Goal: Communication & Community: Answer question/provide support

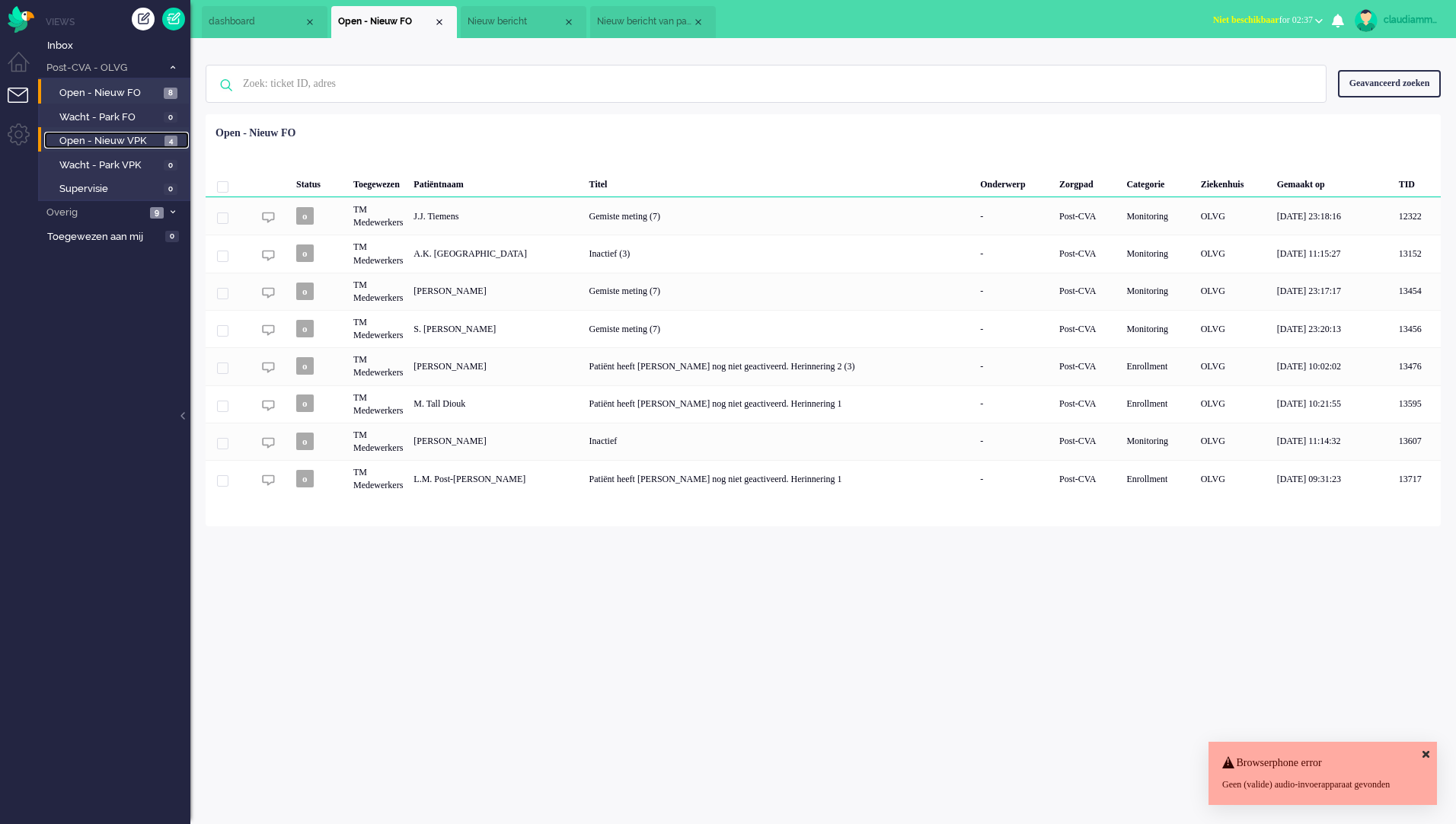
click at [118, 142] on span "Open - Nieuw VPK" at bounding box center [110, 141] width 101 height 14
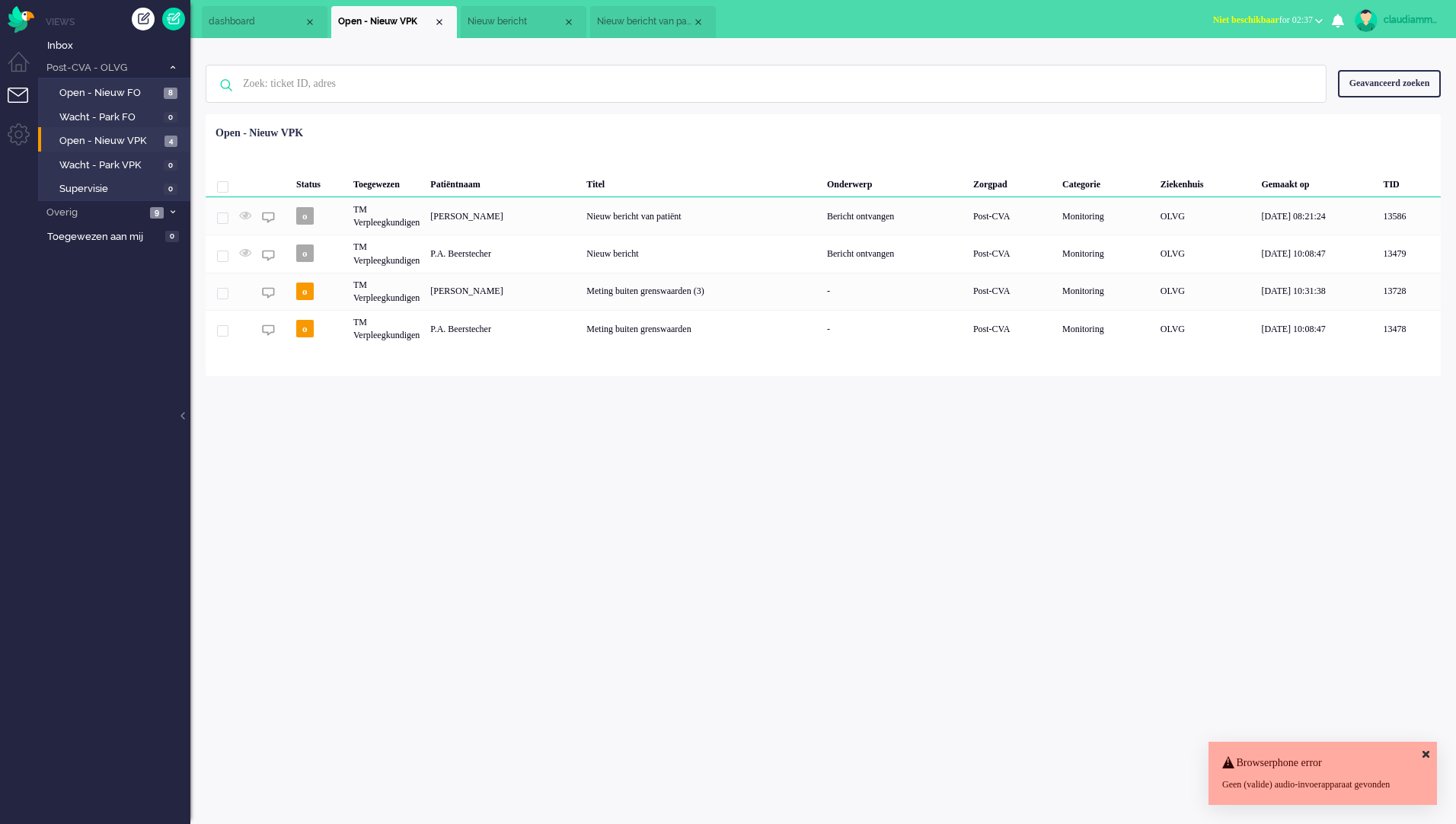
click at [1300, 186] on div "Gemaakt op" at bounding box center [1316, 182] width 122 height 31
click at [1313, 190] on div "Gemaakt op" at bounding box center [1316, 182] width 122 height 31
click at [823, 479] on div "claudiammsc Thuis Ticket Csat Mijn gemiddelde cijfer Deze week - Ticket Bijdrag…" at bounding box center [823, 430] width 1266 height 785
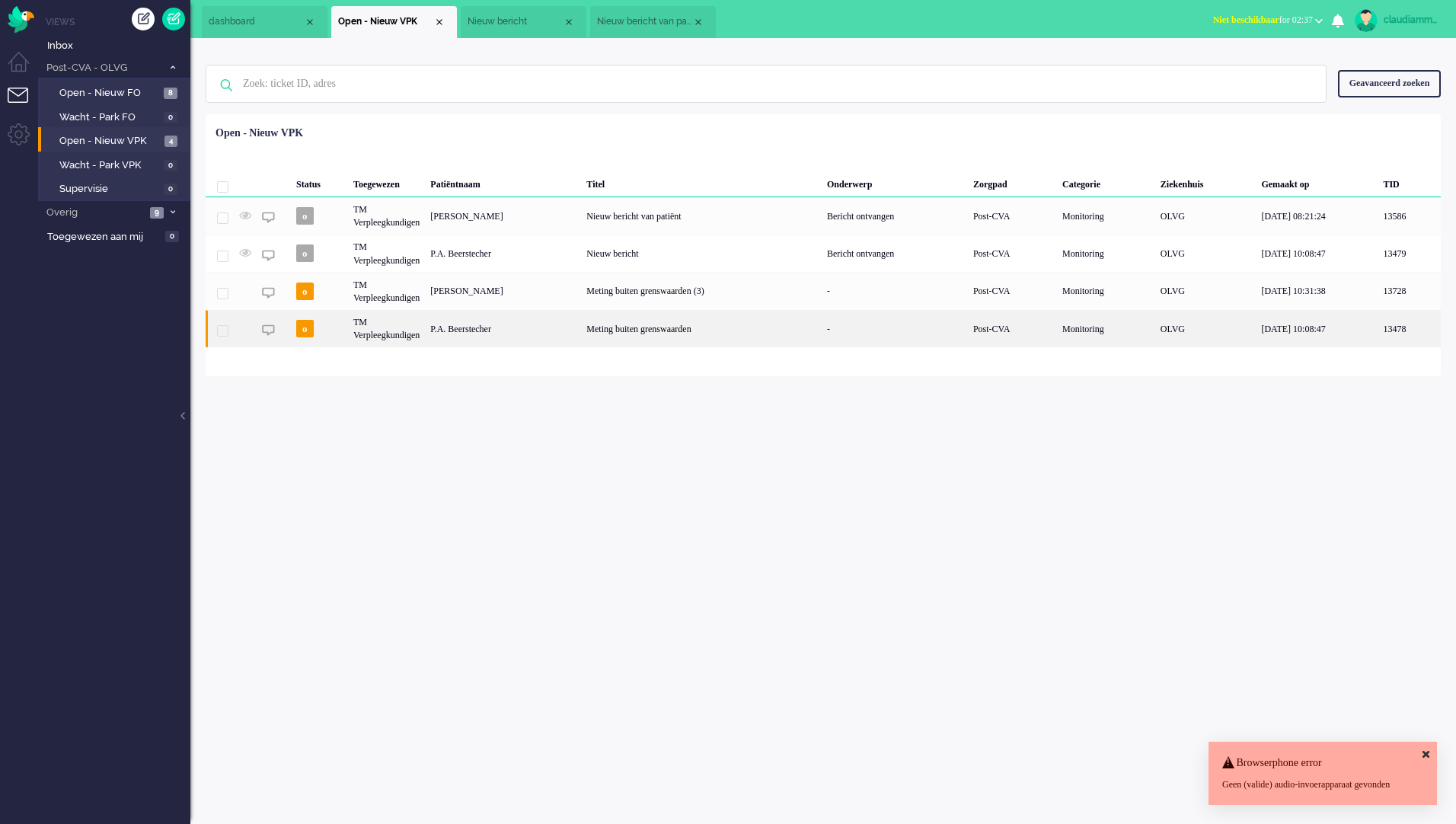
click at [571, 330] on div "P.A. Beerstecher" at bounding box center [503, 328] width 156 height 38
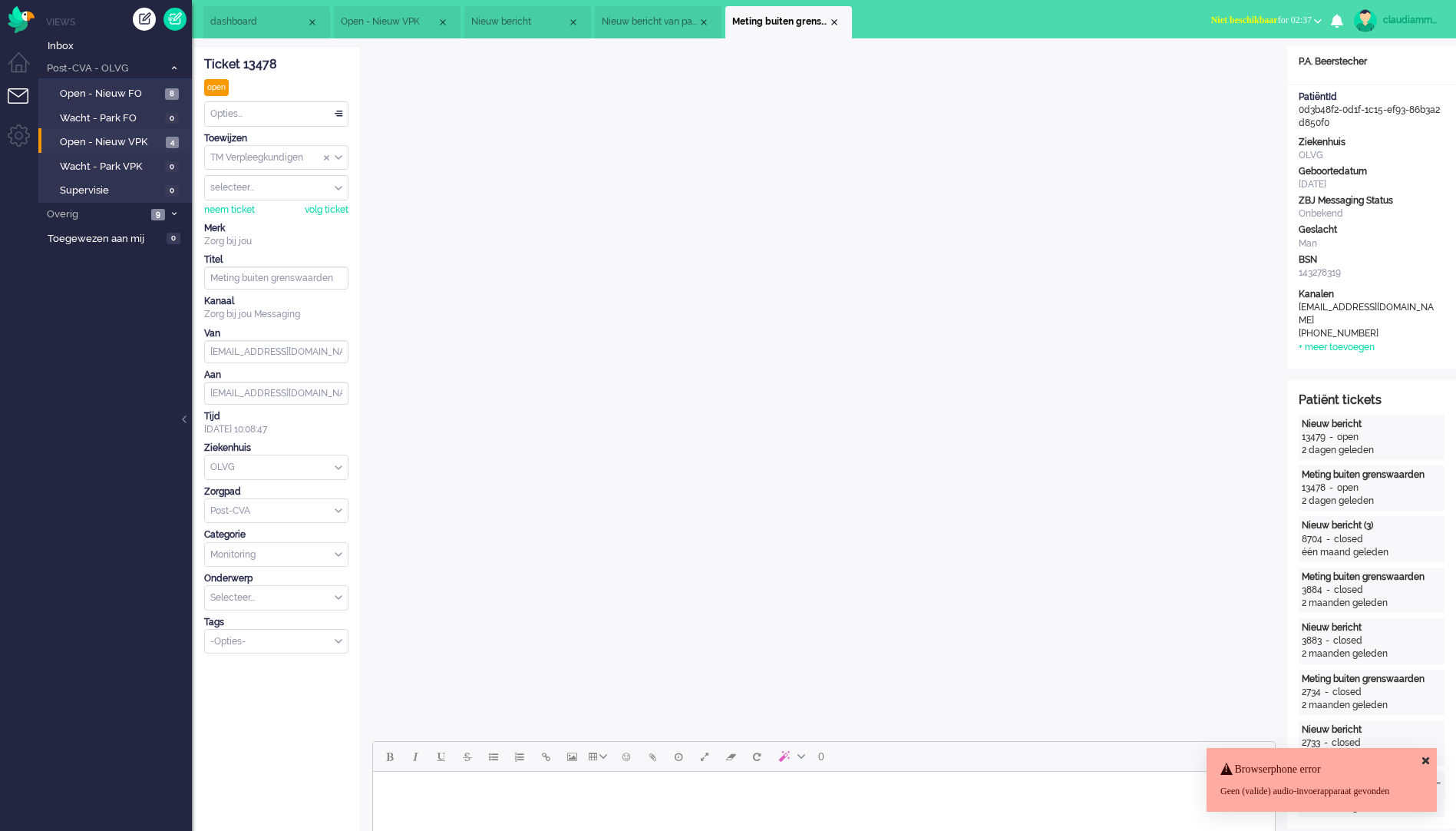
click at [1425, 756] on icon at bounding box center [1425, 760] width 7 height 10
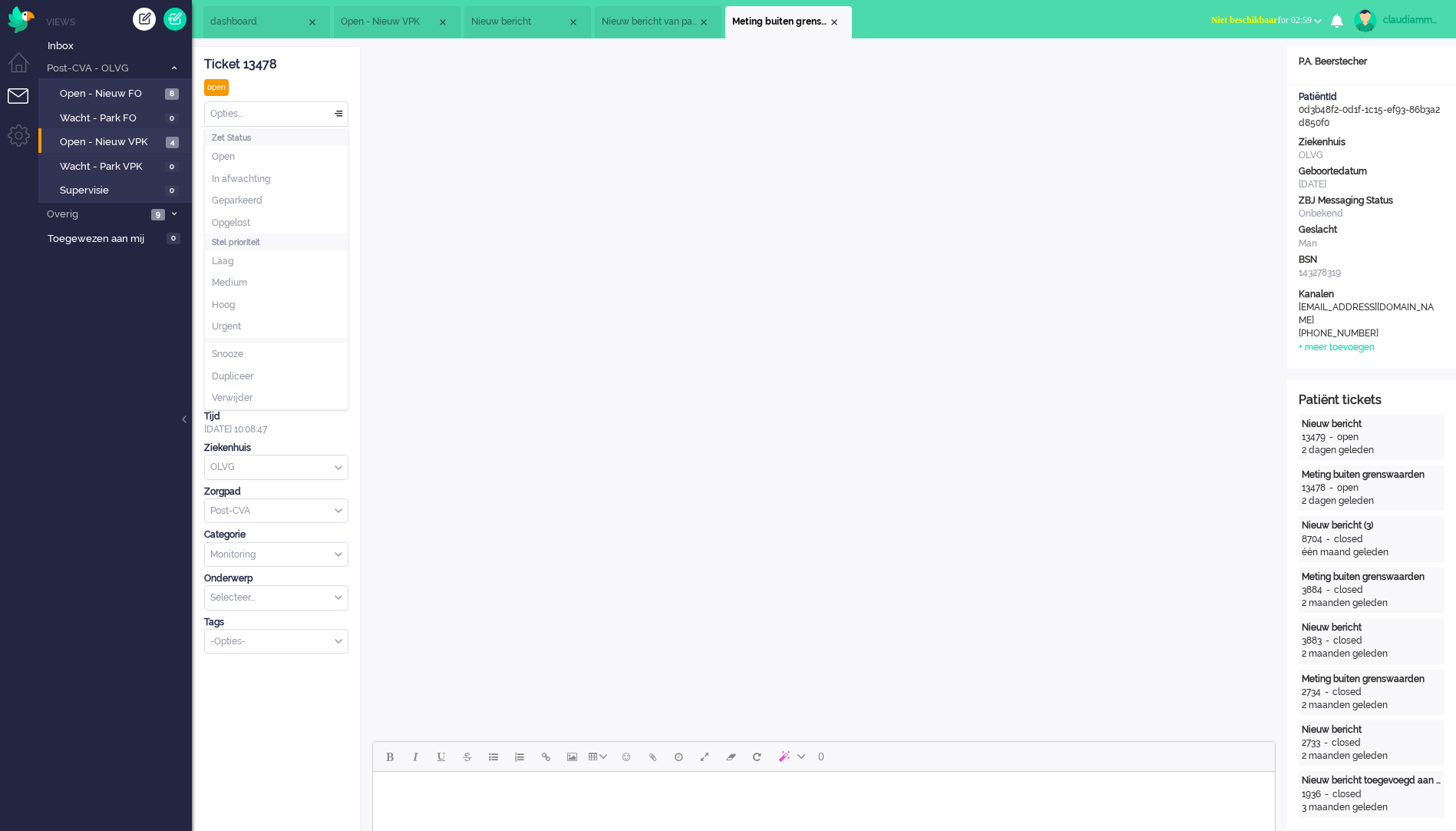
click at [287, 112] on div "Opties..." at bounding box center [276, 113] width 142 height 24
click at [268, 225] on li "Opgelost" at bounding box center [276, 222] width 142 height 22
click at [831, 23] on div "Close tab" at bounding box center [834, 22] width 12 height 12
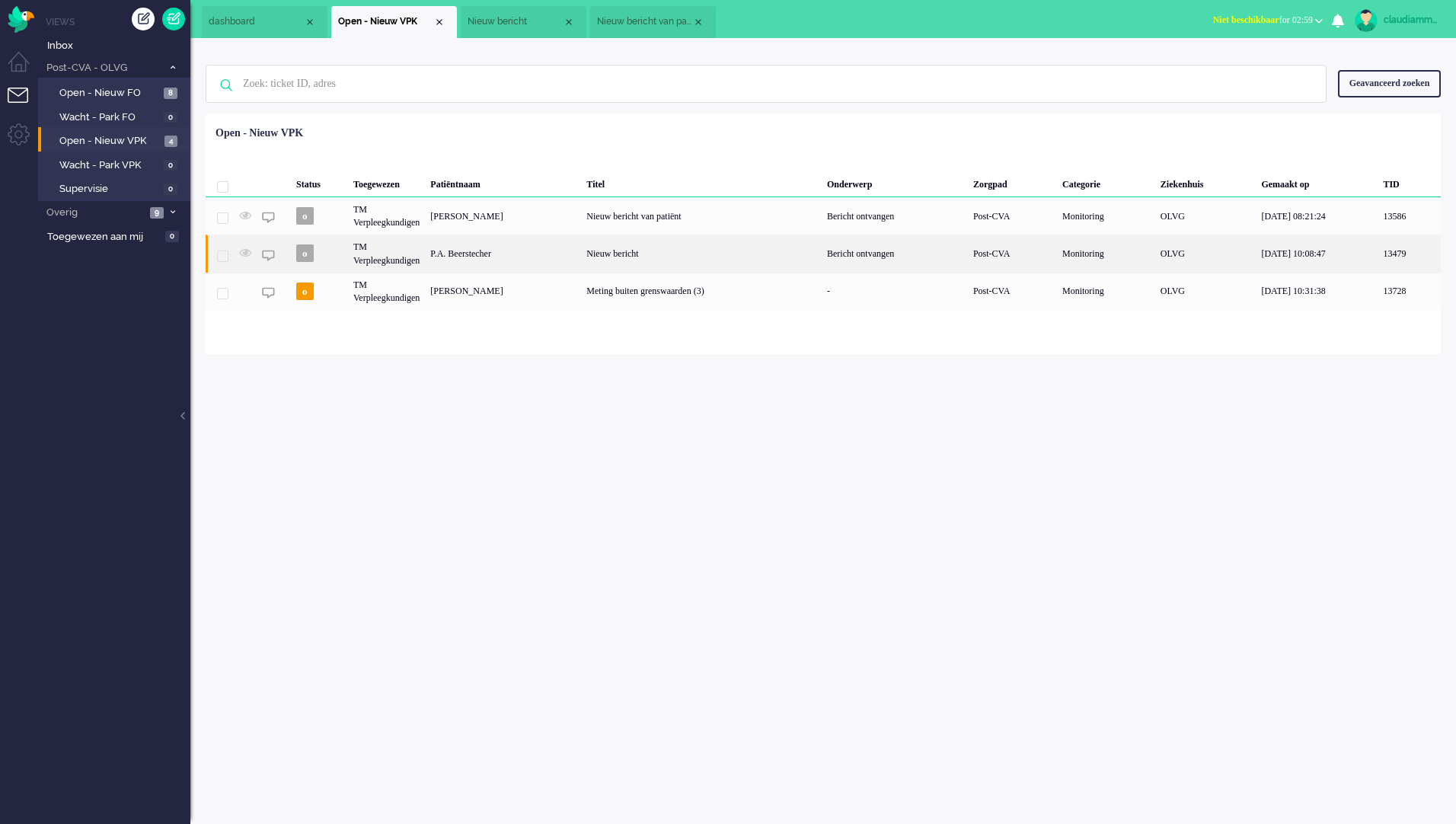
click at [594, 250] on div "Nieuw bericht" at bounding box center [701, 253] width 240 height 38
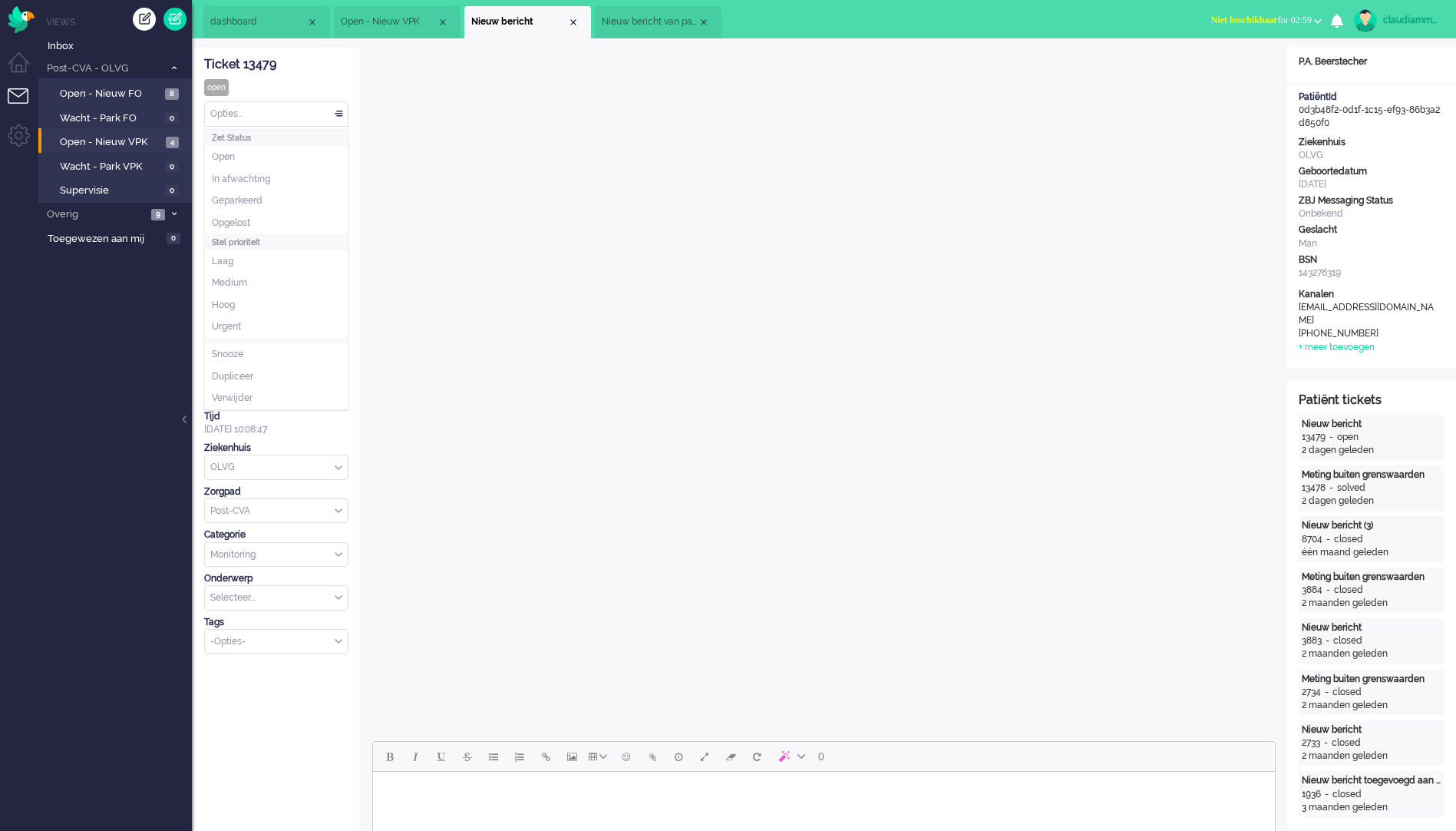
click at [297, 112] on div "Opties..." at bounding box center [276, 113] width 142 height 24
click at [280, 223] on li "Opgelost" at bounding box center [276, 222] width 142 height 22
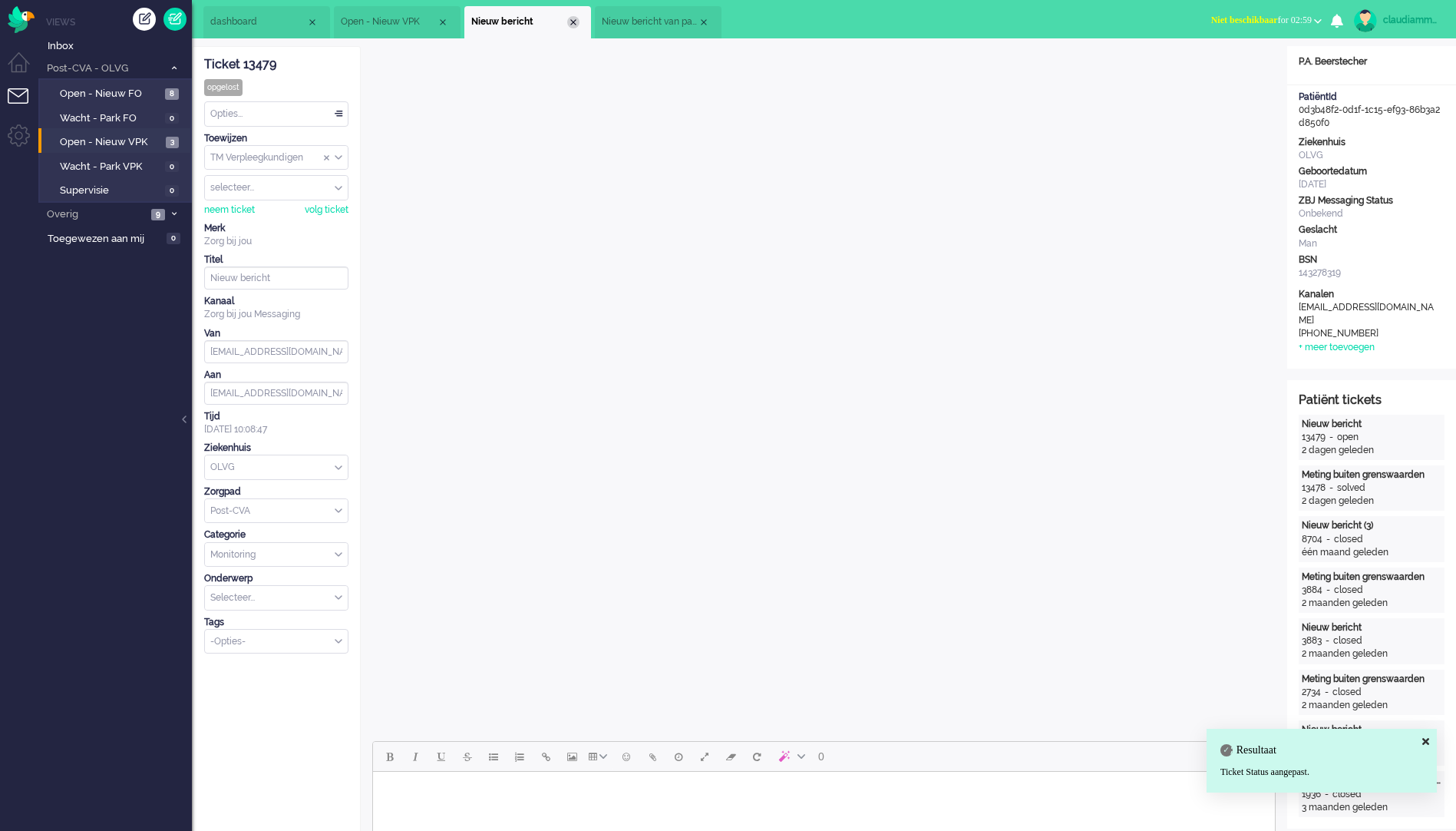
click at [576, 21] on div "Close tab" at bounding box center [573, 22] width 12 height 12
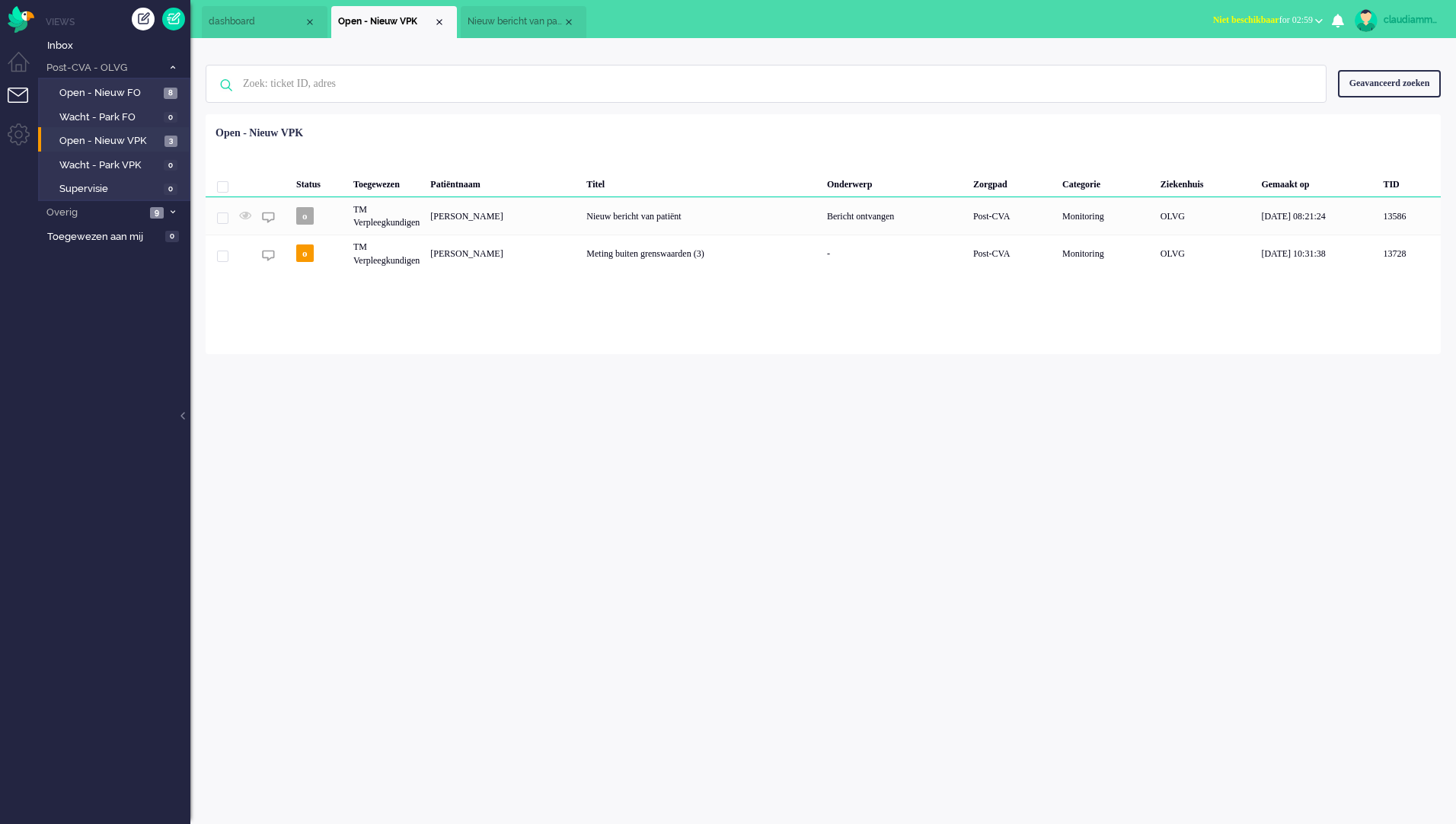
click at [534, 23] on span "Nieuw bericht van patiënt" at bounding box center [515, 21] width 95 height 13
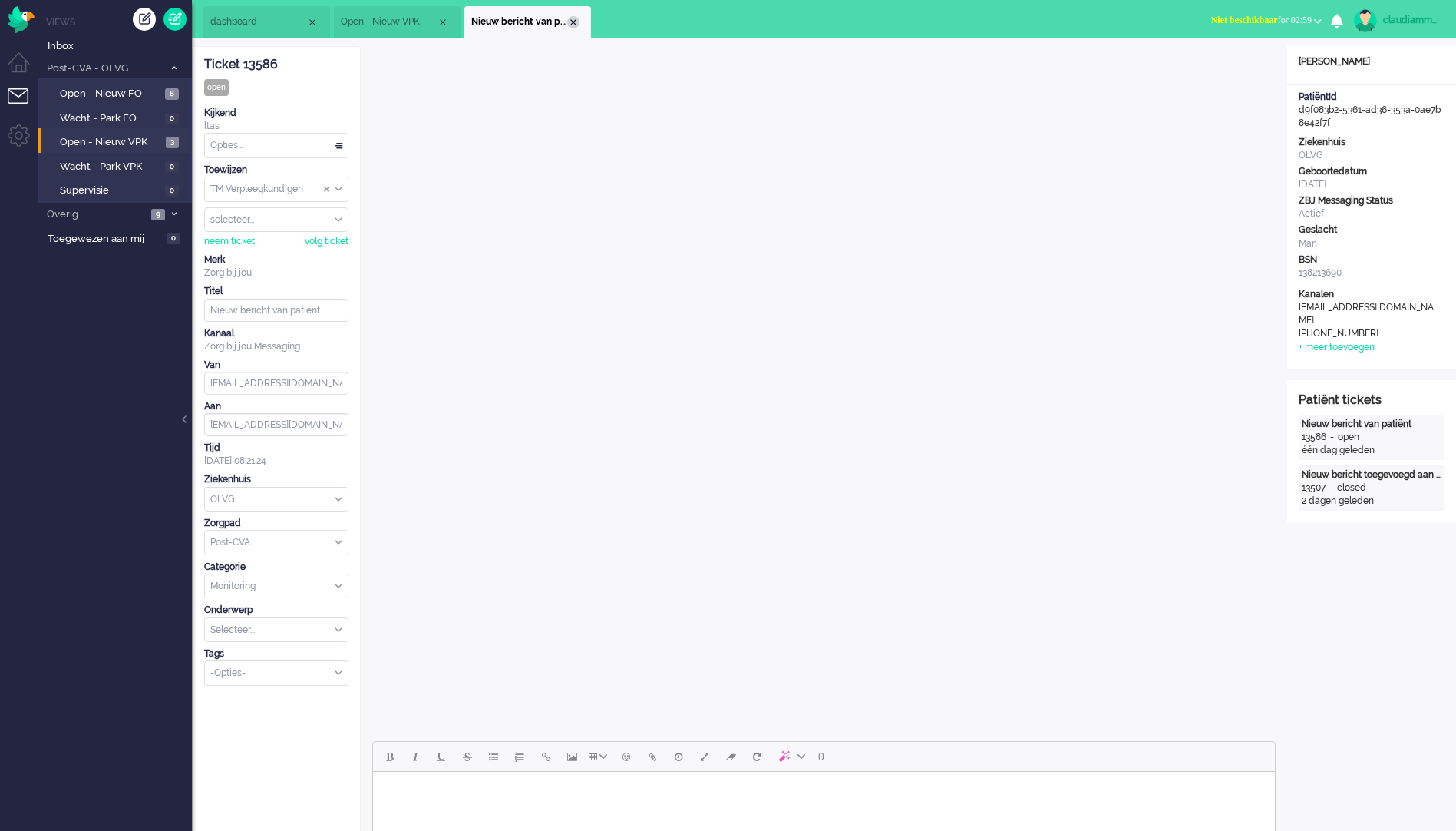
click at [568, 21] on div "Close tab" at bounding box center [573, 22] width 12 height 12
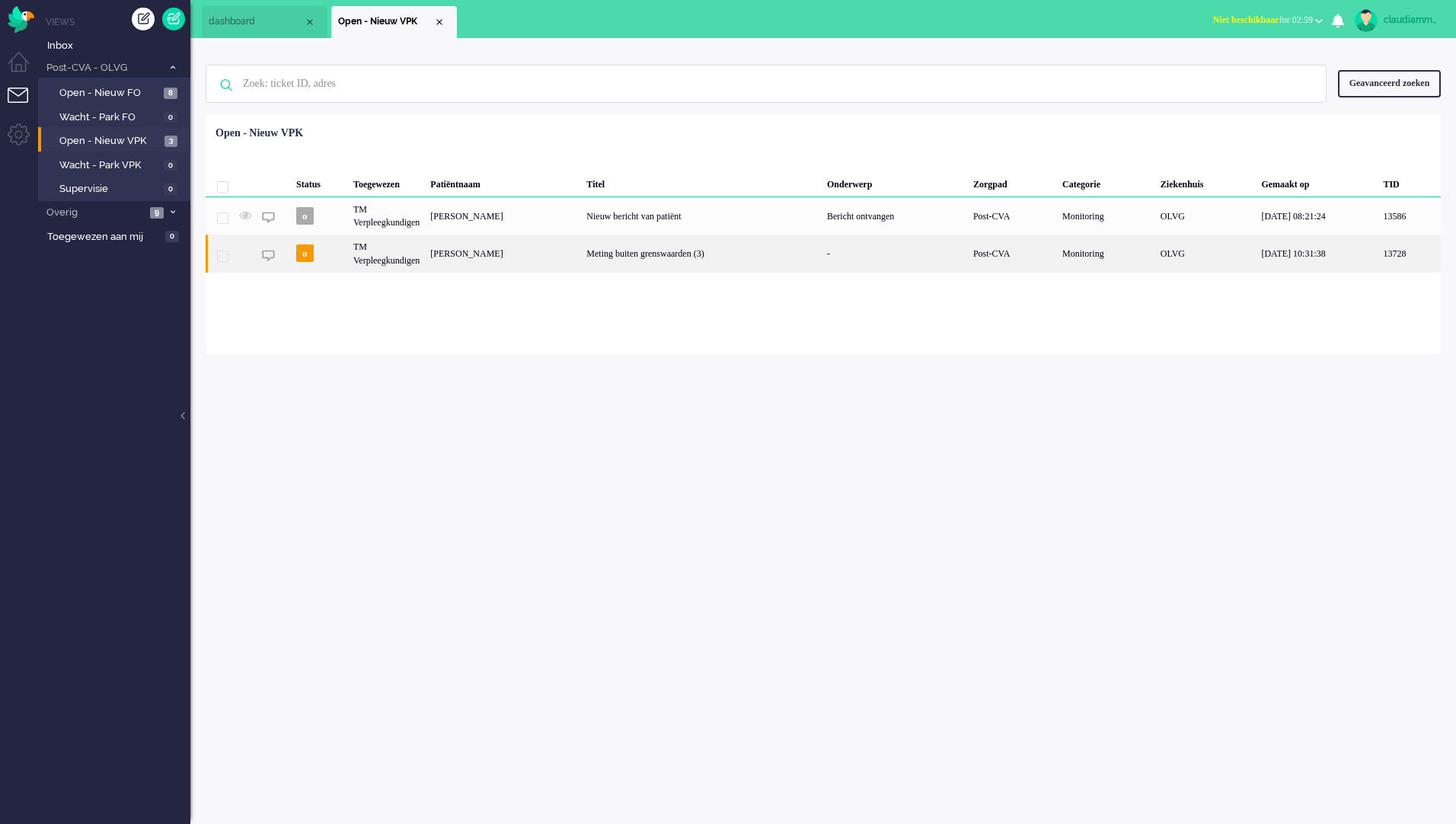
click at [494, 259] on div "[PERSON_NAME]" at bounding box center [503, 253] width 156 height 38
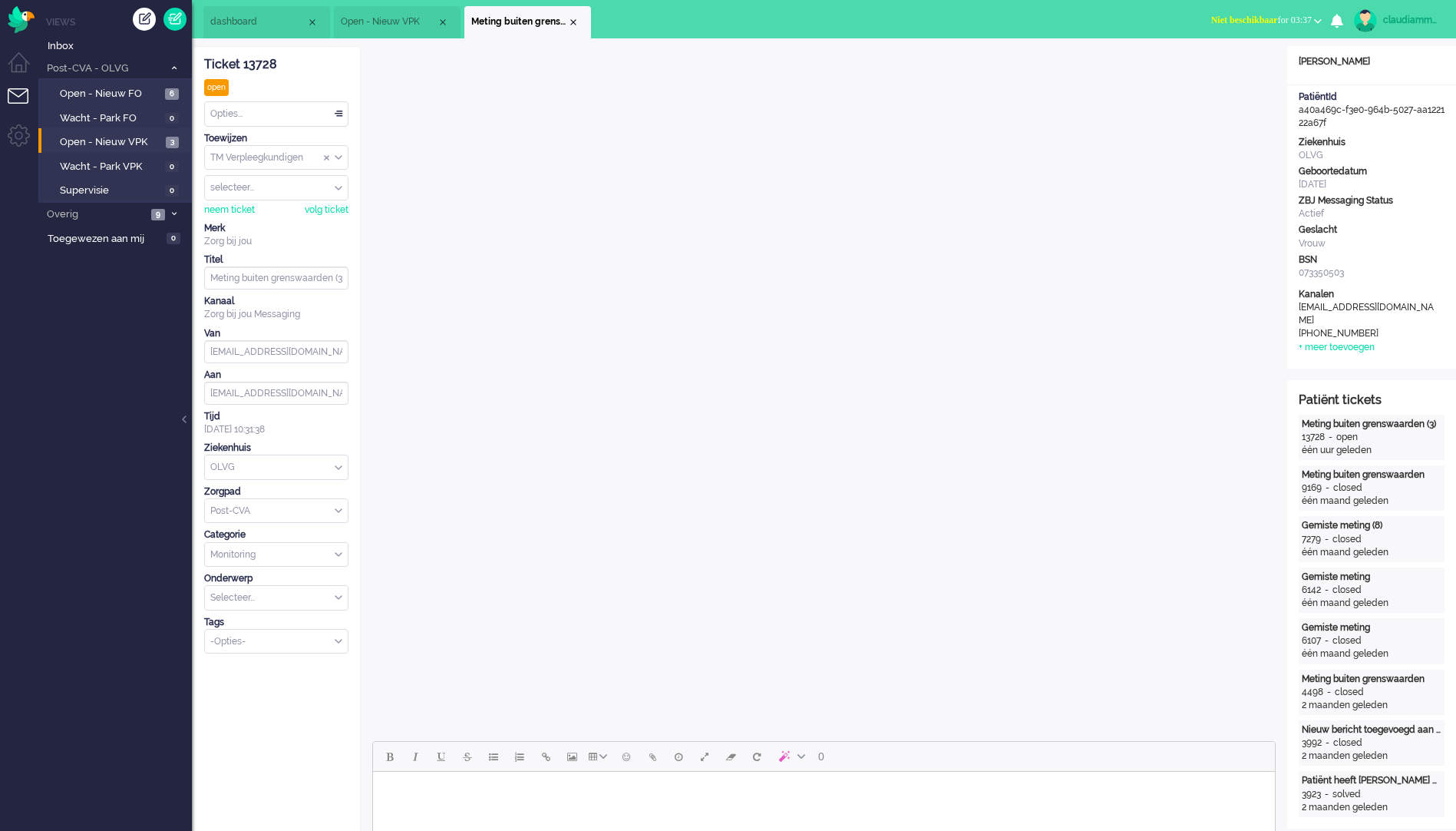
click at [327, 115] on div "Opties..." at bounding box center [276, 113] width 142 height 24
click at [264, 215] on li "Opgelost" at bounding box center [276, 222] width 142 height 22
click at [576, 21] on div "Close tab" at bounding box center [573, 22] width 12 height 12
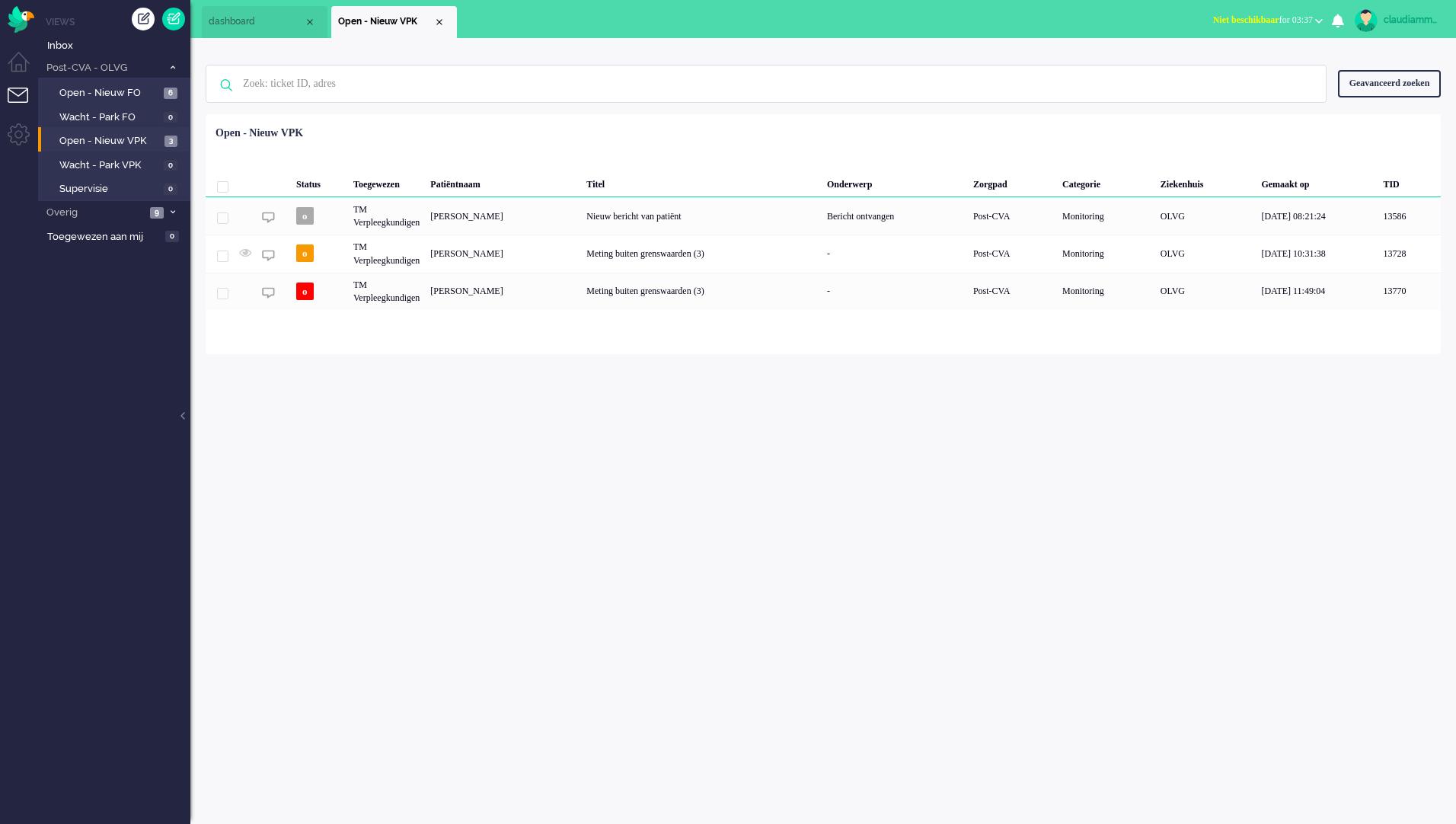
click at [528, 464] on div "claudiammsc Thuis Ticket Csat Mijn gemiddelde cijfer Deze week - Ticket Bijdrag…" at bounding box center [823, 430] width 1266 height 785
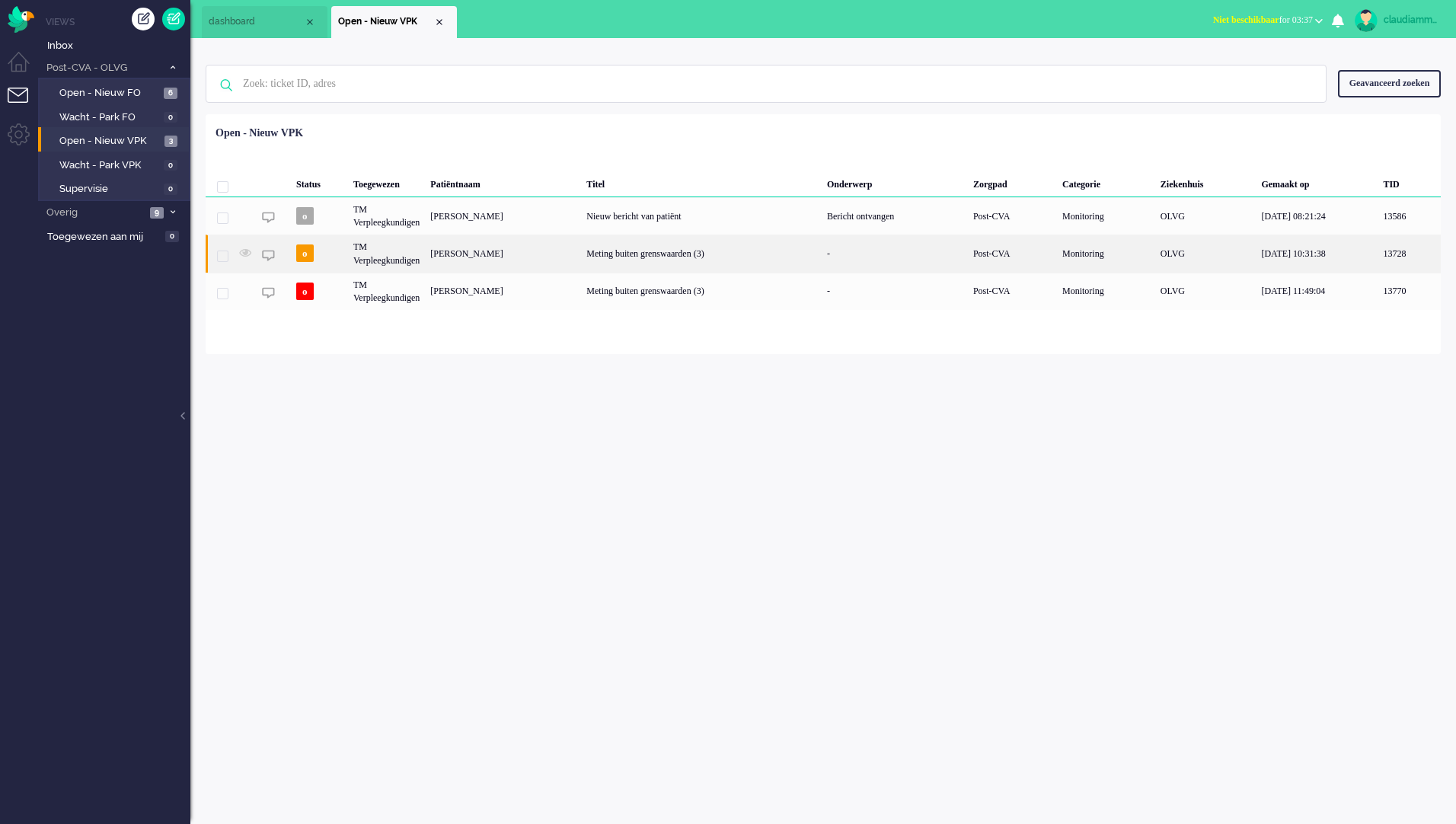
click at [508, 265] on div "[PERSON_NAME]" at bounding box center [503, 253] width 156 height 38
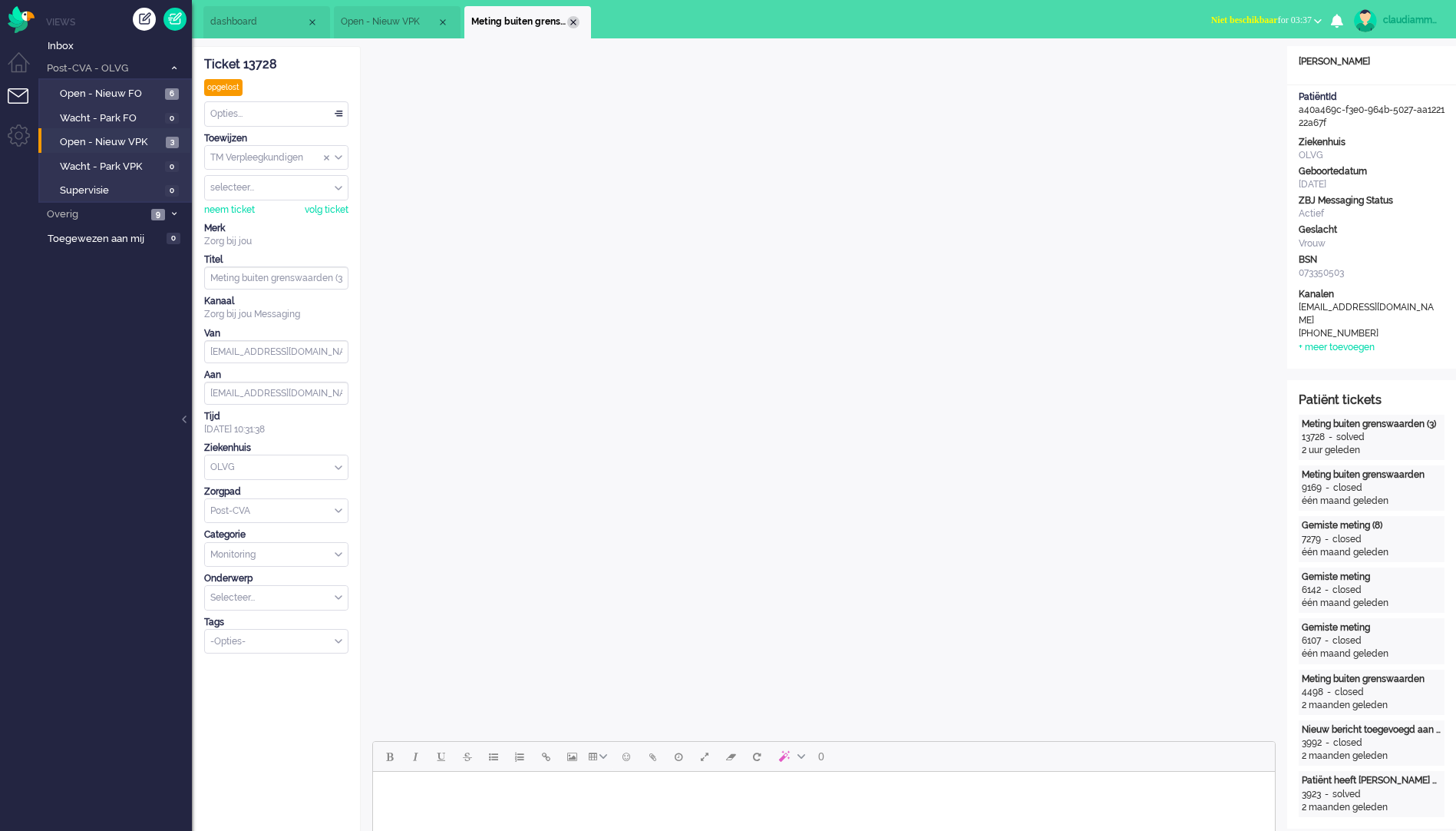
click at [576, 20] on div "Close tab" at bounding box center [573, 22] width 12 height 12
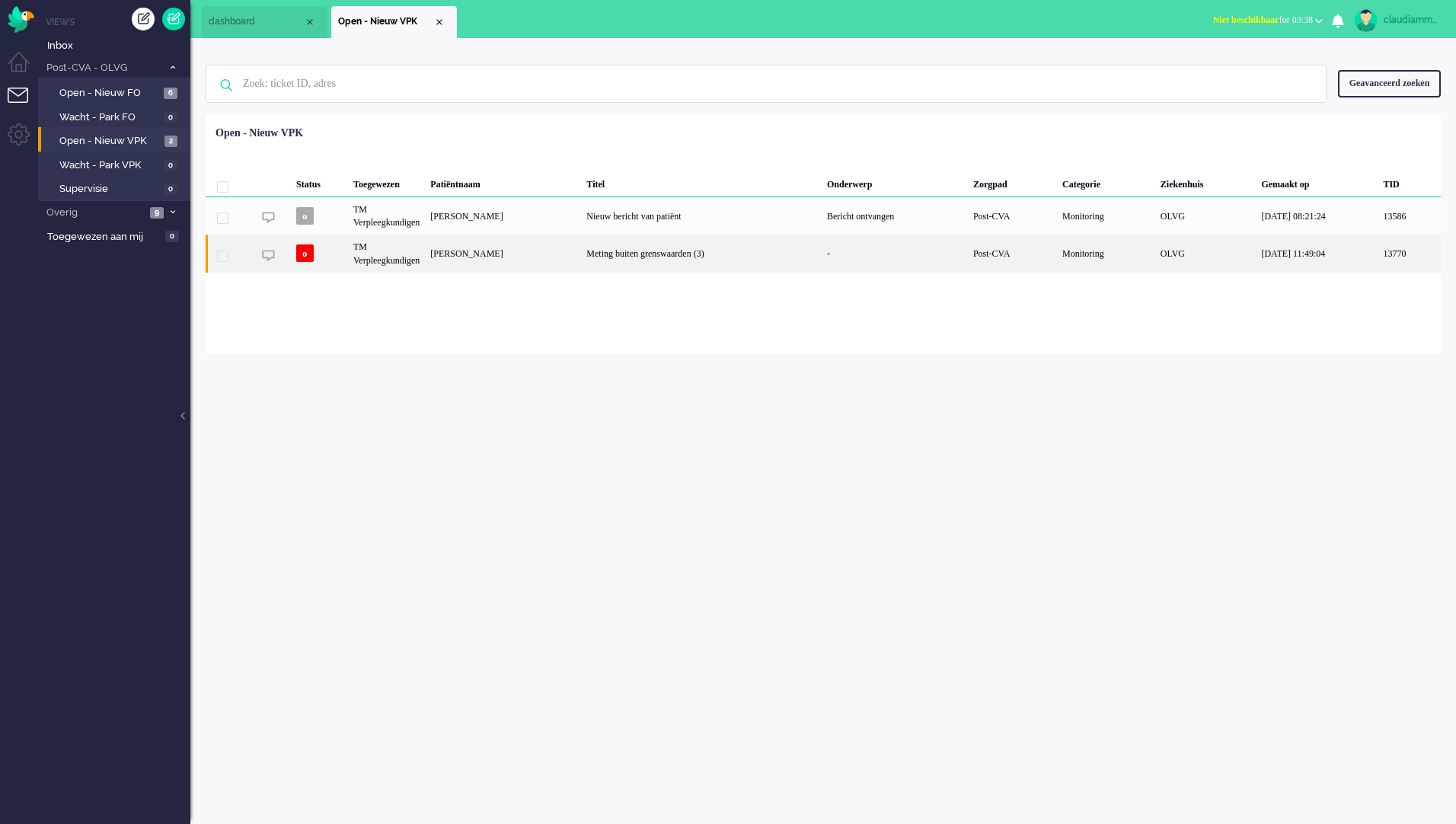
click at [620, 257] on div "Meting buiten grenswaarden (3)" at bounding box center [701, 253] width 240 height 38
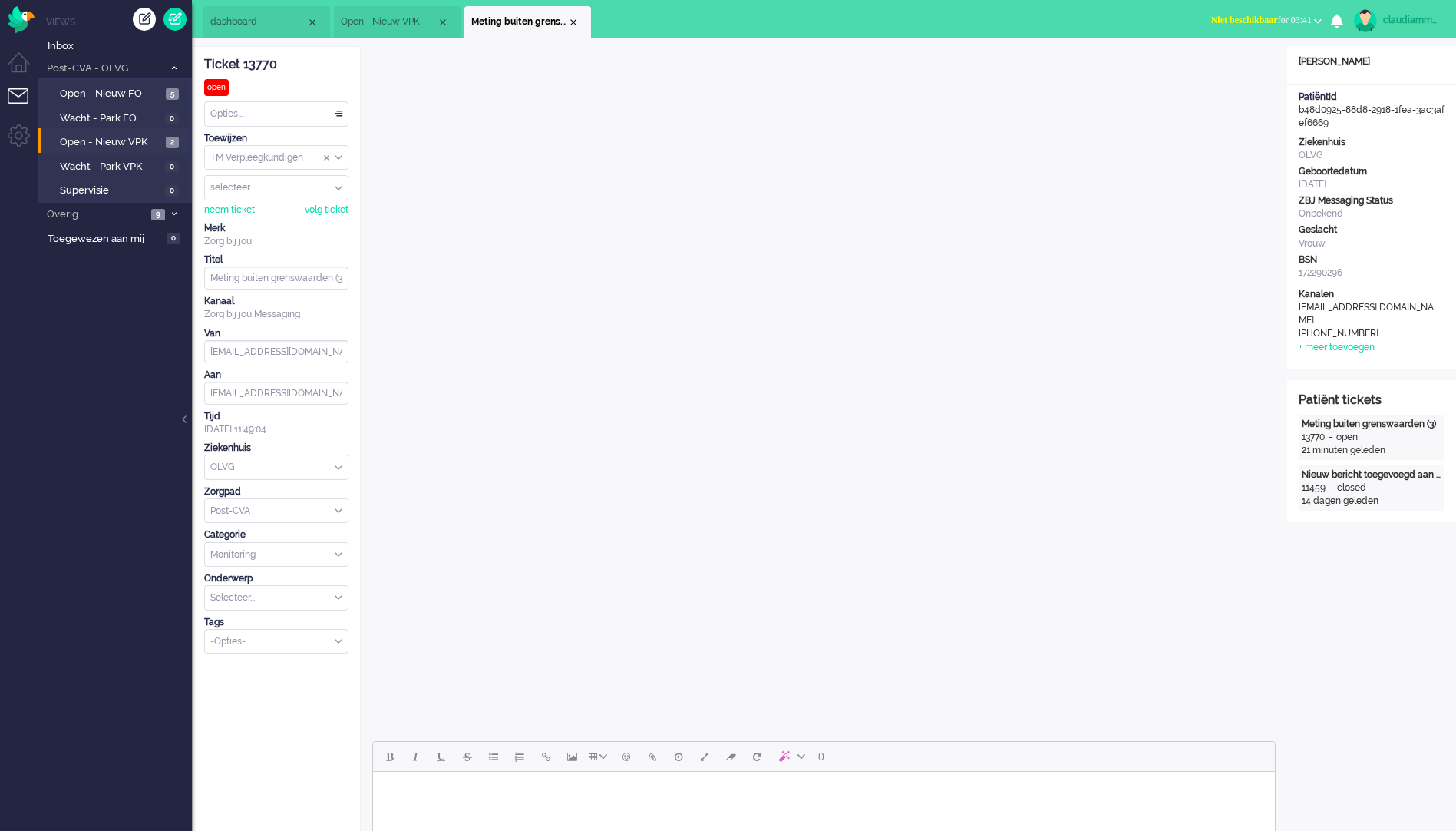
click at [245, 22] on span "dashboard" at bounding box center [258, 21] width 96 height 13
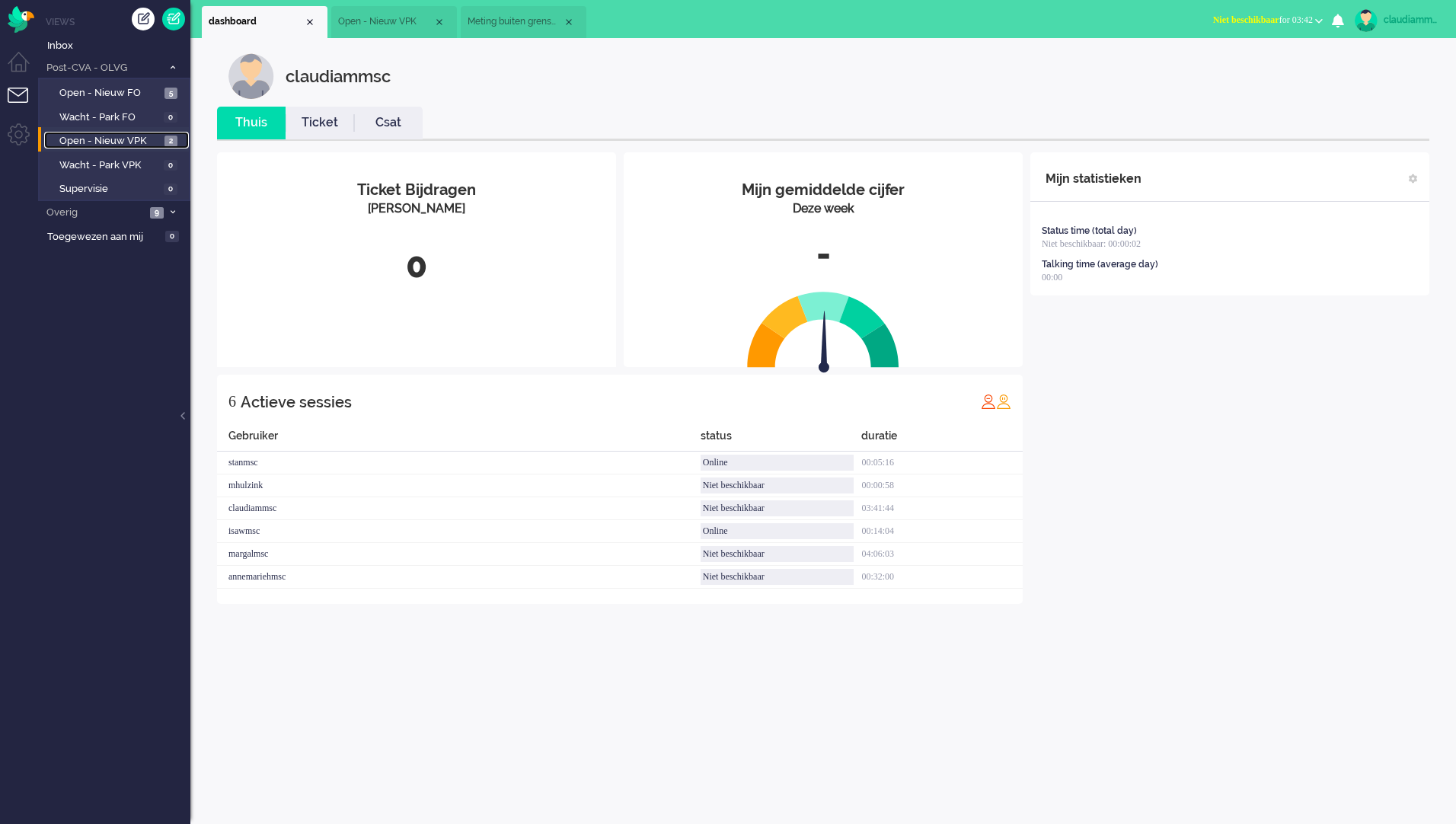
click at [121, 146] on span "Open - Nieuw VPK" at bounding box center [110, 141] width 101 height 14
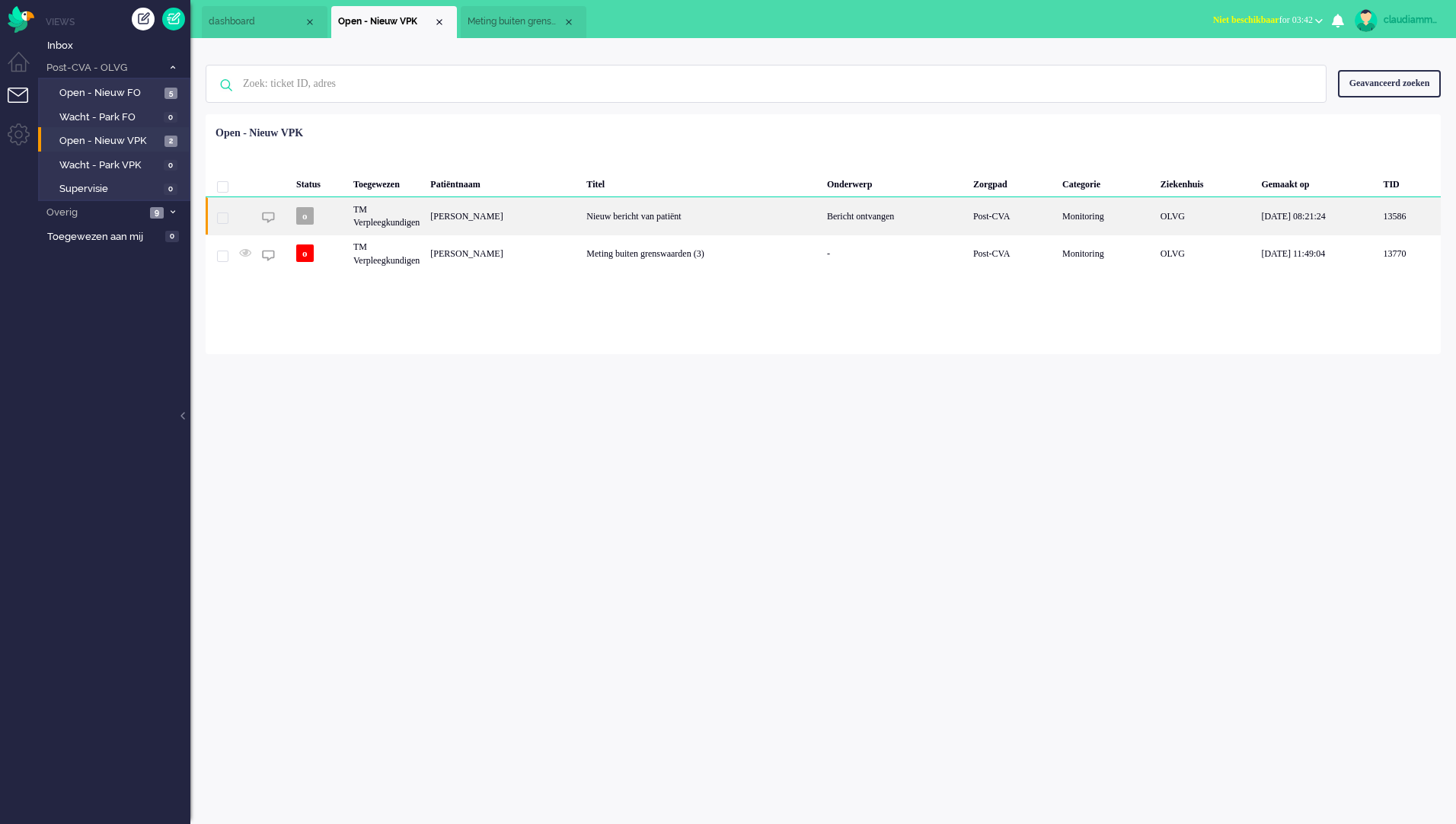
click at [551, 223] on div "[PERSON_NAME]" at bounding box center [503, 216] width 156 height 38
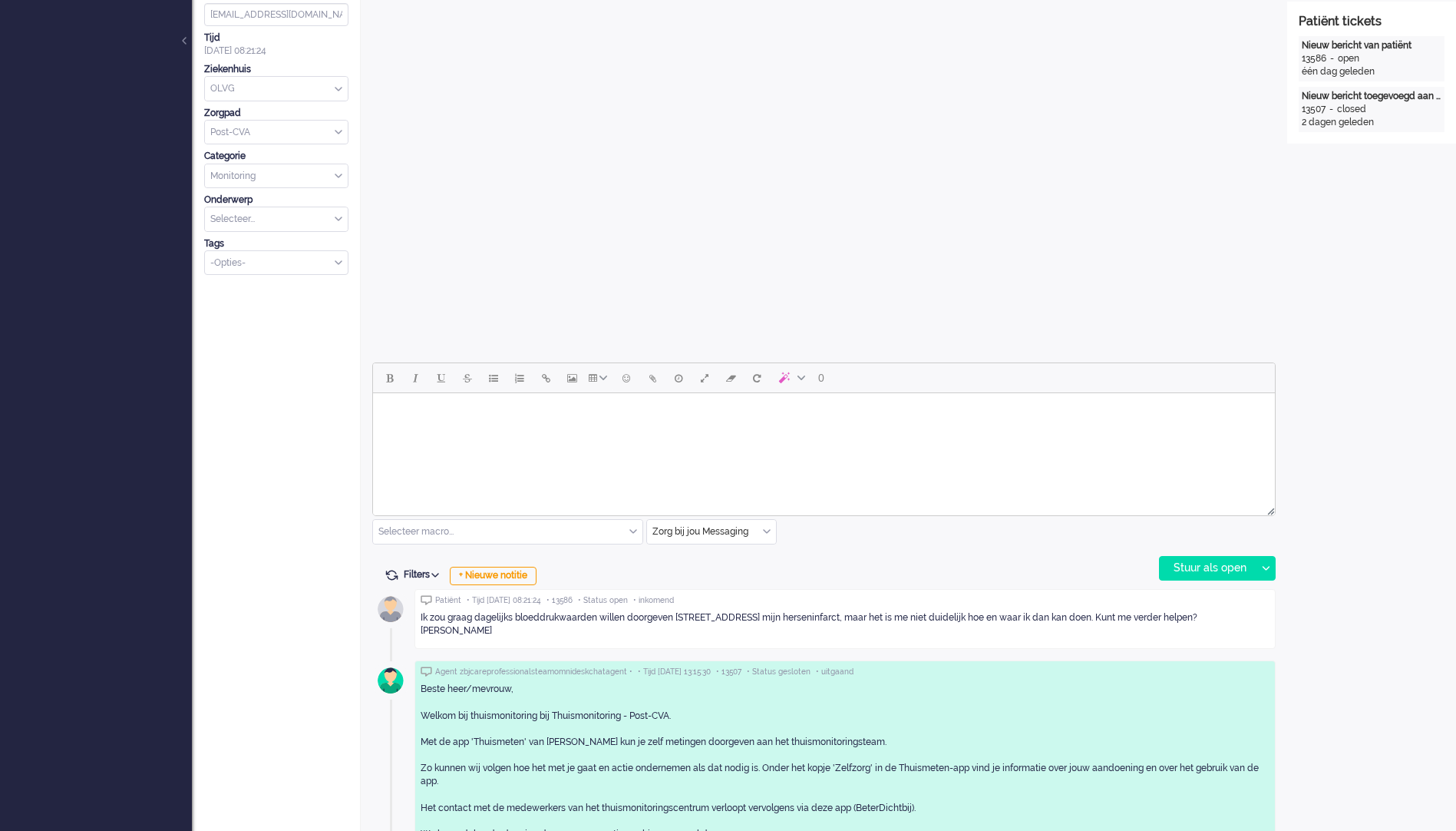
scroll to position [430, 0]
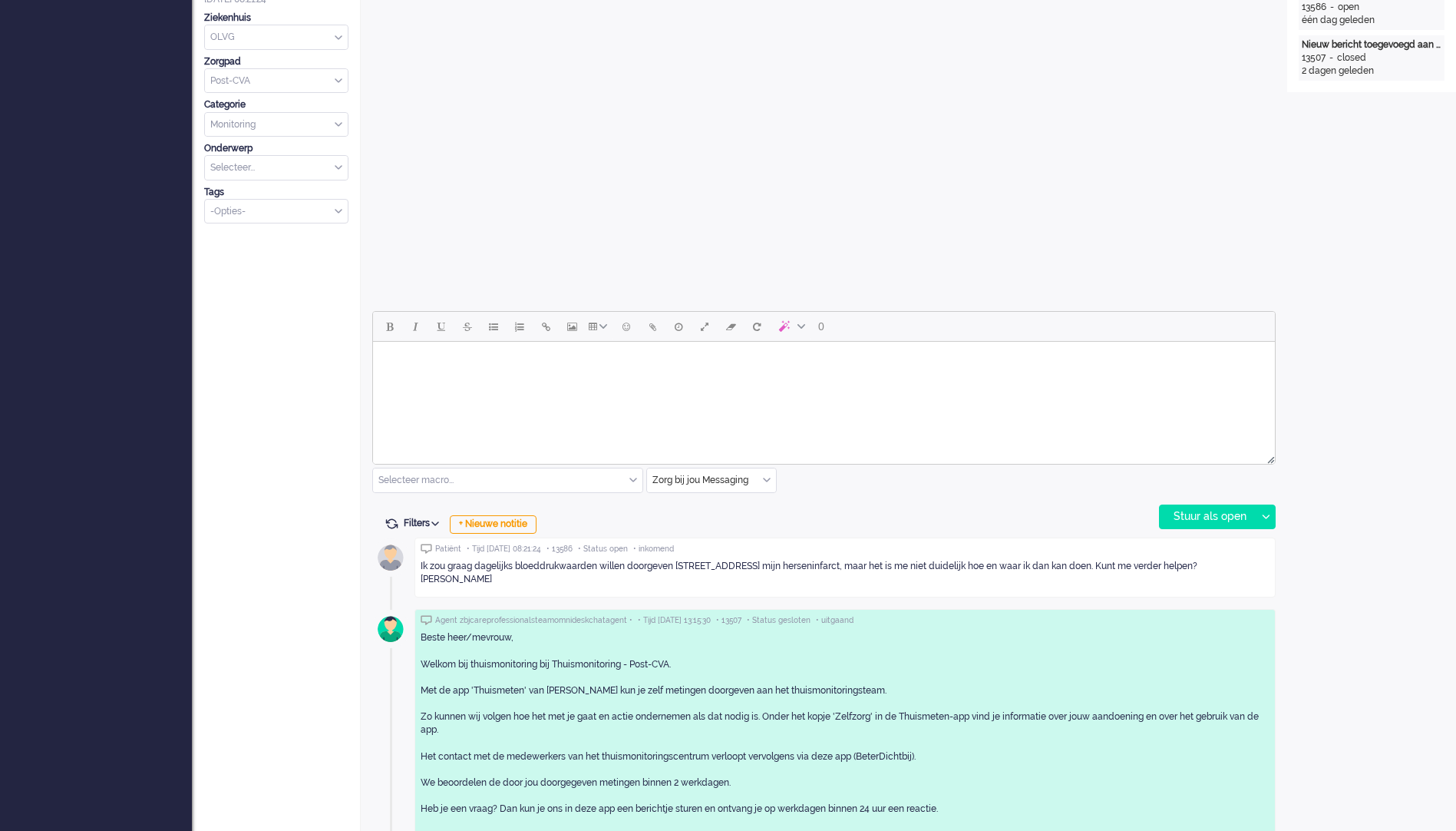
click at [556, 381] on html at bounding box center [824, 361] width 901 height 39
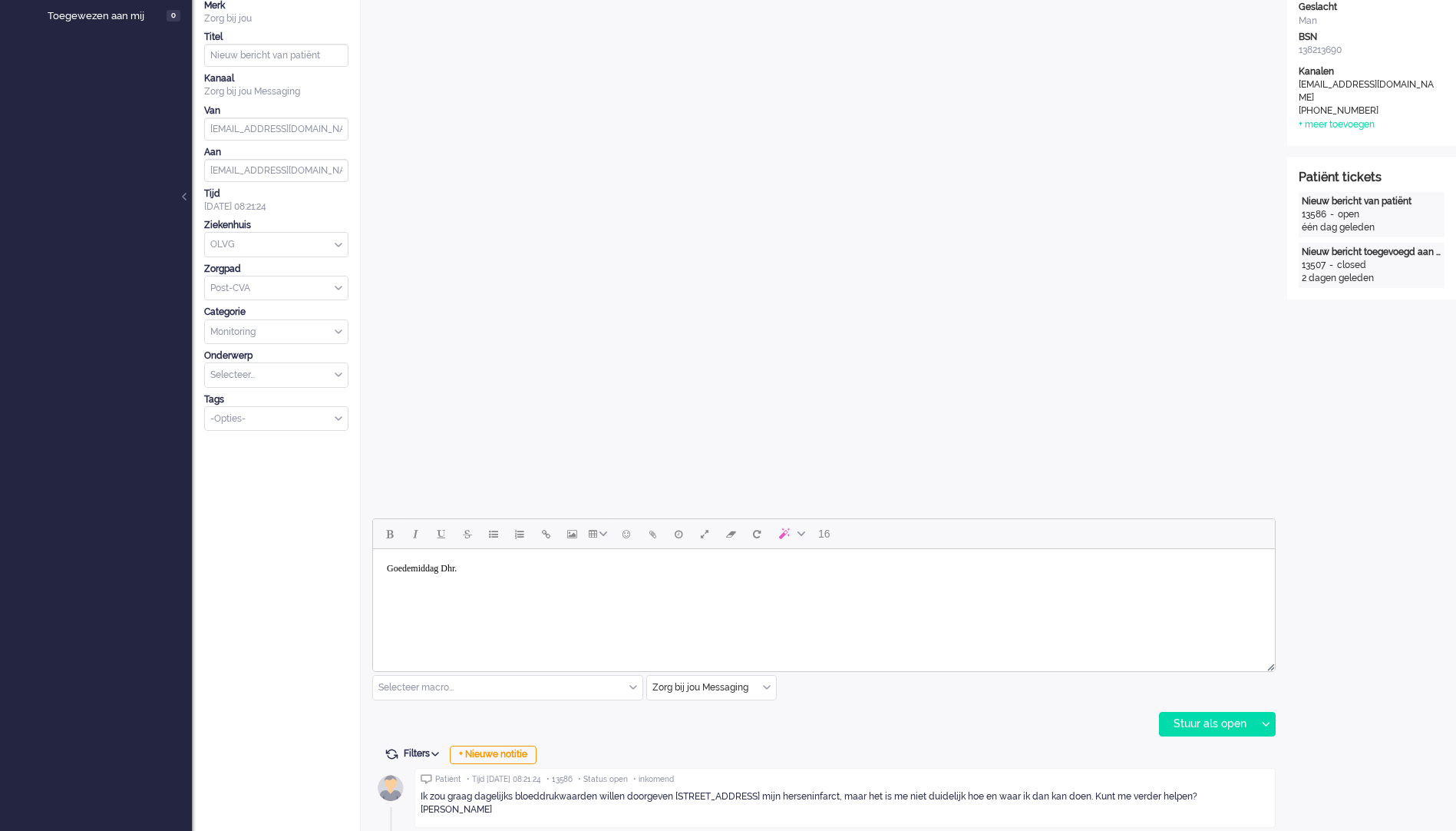
scroll to position [230, 0]
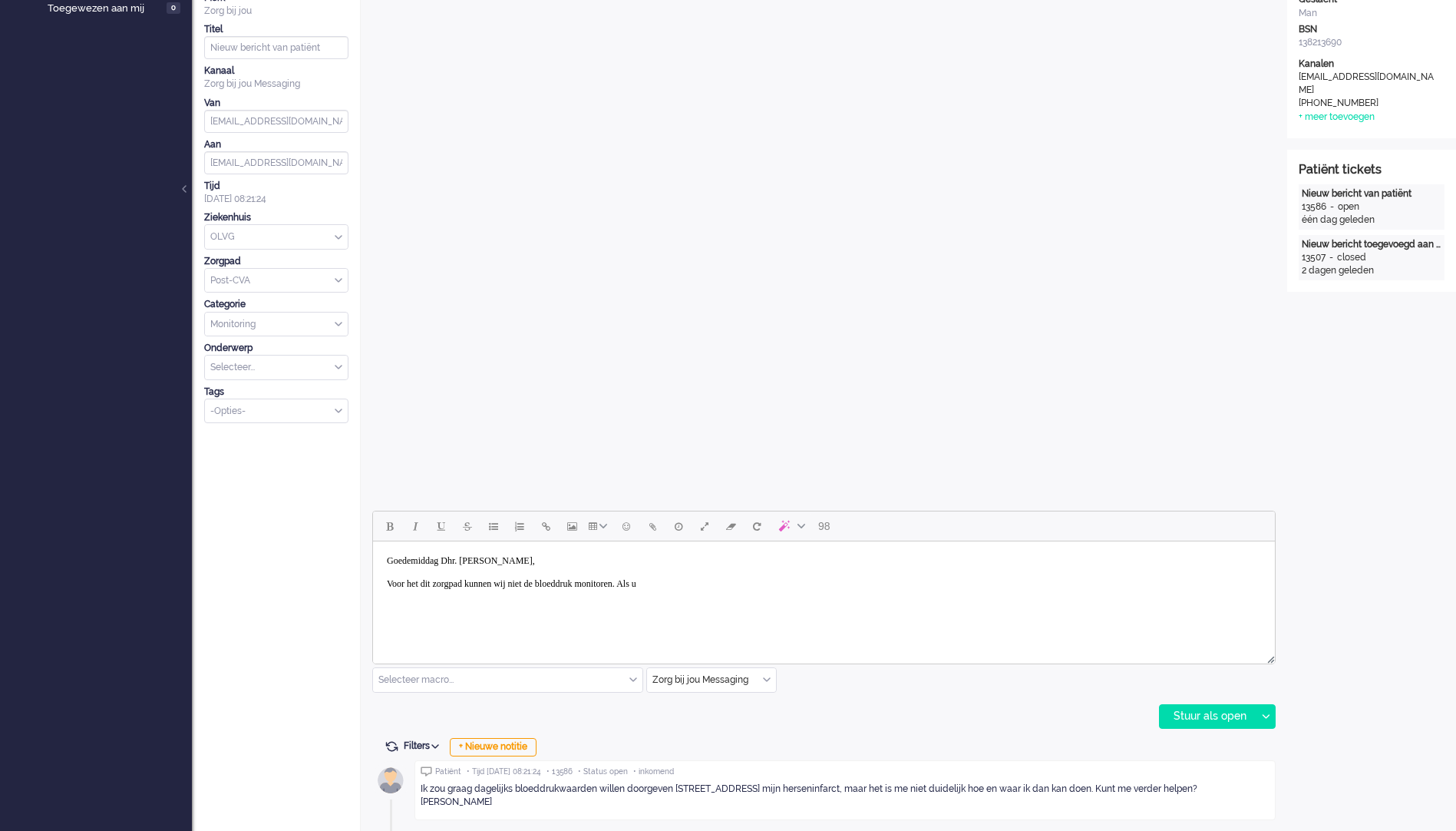
click at [416, 582] on body "Goedemiddag Dhr. [PERSON_NAME], Voor het dit zorgpad kunnen wij niet de bloeddr…" at bounding box center [824, 572] width 889 height 50
drag, startPoint x: 728, startPoint y: 581, endPoint x: 388, endPoint y: 588, distance: 340.1
click at [388, 588] on body "Goedemiddag Dhr. [PERSON_NAME], Voor het dit zorgpad kunnen wij niet de bloeddr…" at bounding box center [824, 572] width 889 height 50
drag, startPoint x: 734, startPoint y: 593, endPoint x: 1103, endPoint y: 583, distance: 369.1
click at [1103, 583] on body "Goedemiddag Dhr. [PERSON_NAME], Als ik u vraag goed begrijp heeft u behoefte aa…" at bounding box center [824, 583] width 889 height 73
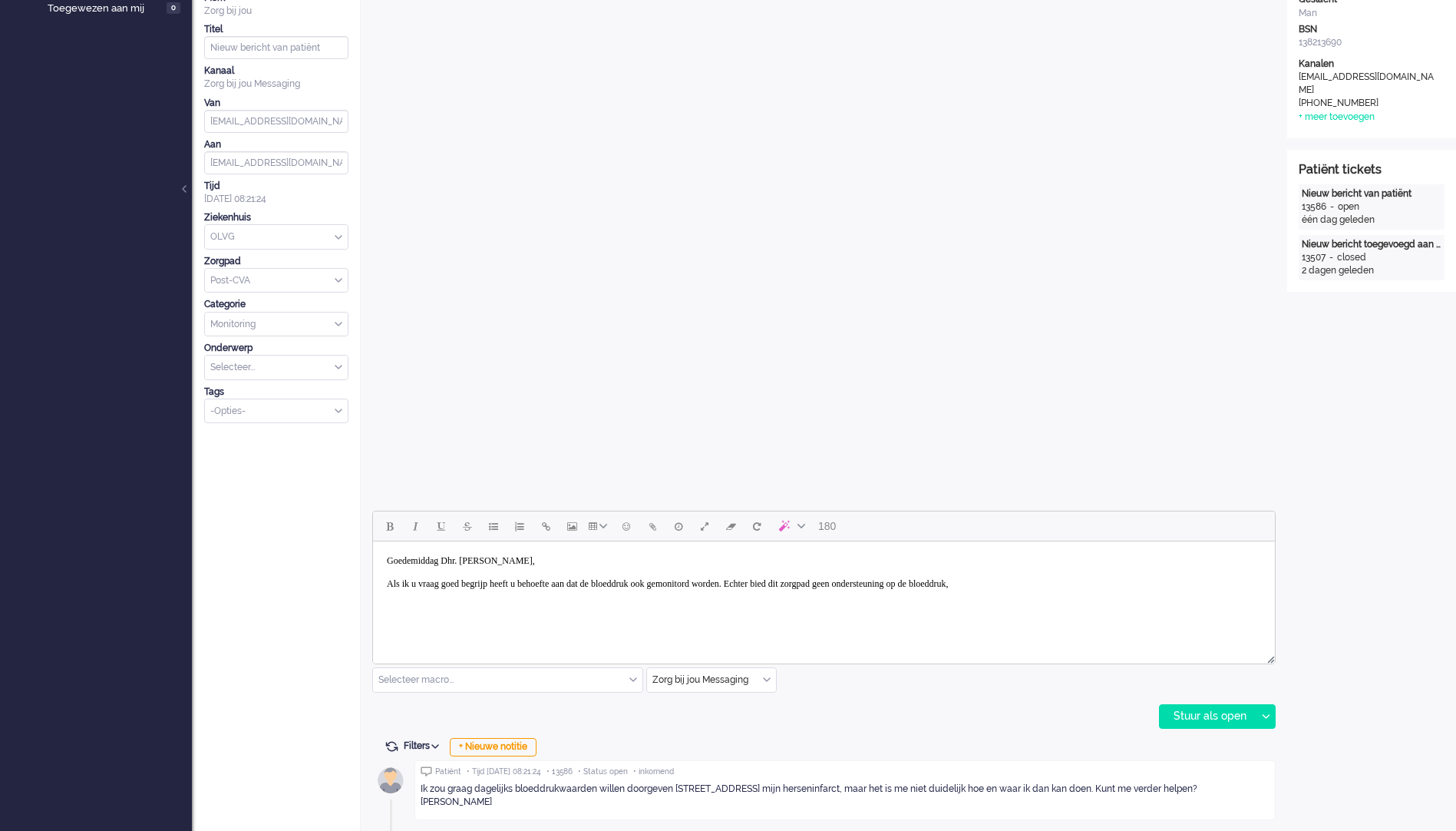
click at [1113, 586] on body "Goedemiddag Dhr. [PERSON_NAME], Als ik u vraag goed begrijp heeft u behoefte aa…" at bounding box center [824, 583] width 889 height 73
drag, startPoint x: 742, startPoint y: 584, endPoint x: 733, endPoint y: 586, distance: 9.2
click at [733, 586] on body "Goedemiddag Dhr. [PERSON_NAME], Als ik u vraag goed begrijp heeft u behoefte aa…" at bounding box center [824, 583] width 889 height 73
click at [737, 589] on body "Goedemiddag Dhr. [PERSON_NAME], Als ik u vraag goed begrijp heeft u behoefte aa…" at bounding box center [824, 583] width 889 height 73
click at [770, 583] on body "Goedemiddag Dhr. [PERSON_NAME], Als ik u vraag goed begrijp heeft u behoefte aa…" at bounding box center [824, 583] width 889 height 73
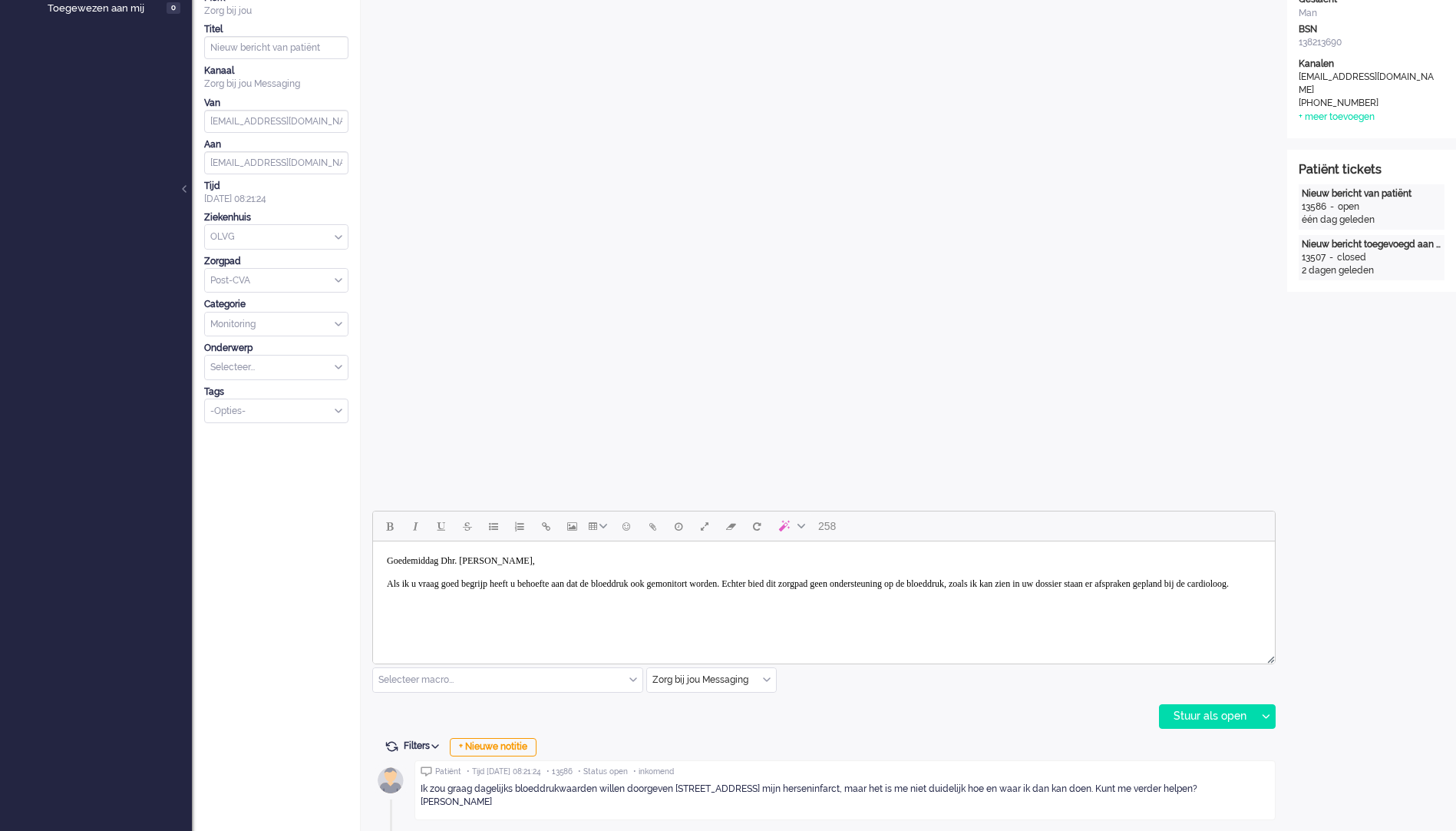
drag, startPoint x: 737, startPoint y: 582, endPoint x: 724, endPoint y: 571, distance: 17.0
click at [717, 567] on body "Goedemiddag Dhr. [PERSON_NAME], Als ik u vraag goed begrijp heeft u behoefte aa…" at bounding box center [824, 583] width 889 height 73
click at [766, 586] on body "Goedemiddag Dhr. [PERSON_NAME], Als ik u vraag goed begrijp heeft u behoefte aa…" at bounding box center [824, 583] width 889 height 73
drag, startPoint x: 1131, startPoint y: 588, endPoint x: 429, endPoint y: 604, distance: 702.2
click at [429, 604] on body "Goedemiddag Dhr. [PERSON_NAME], Als ik u vraag goed begrijp heeft u behoefte aa…" at bounding box center [824, 583] width 889 height 73
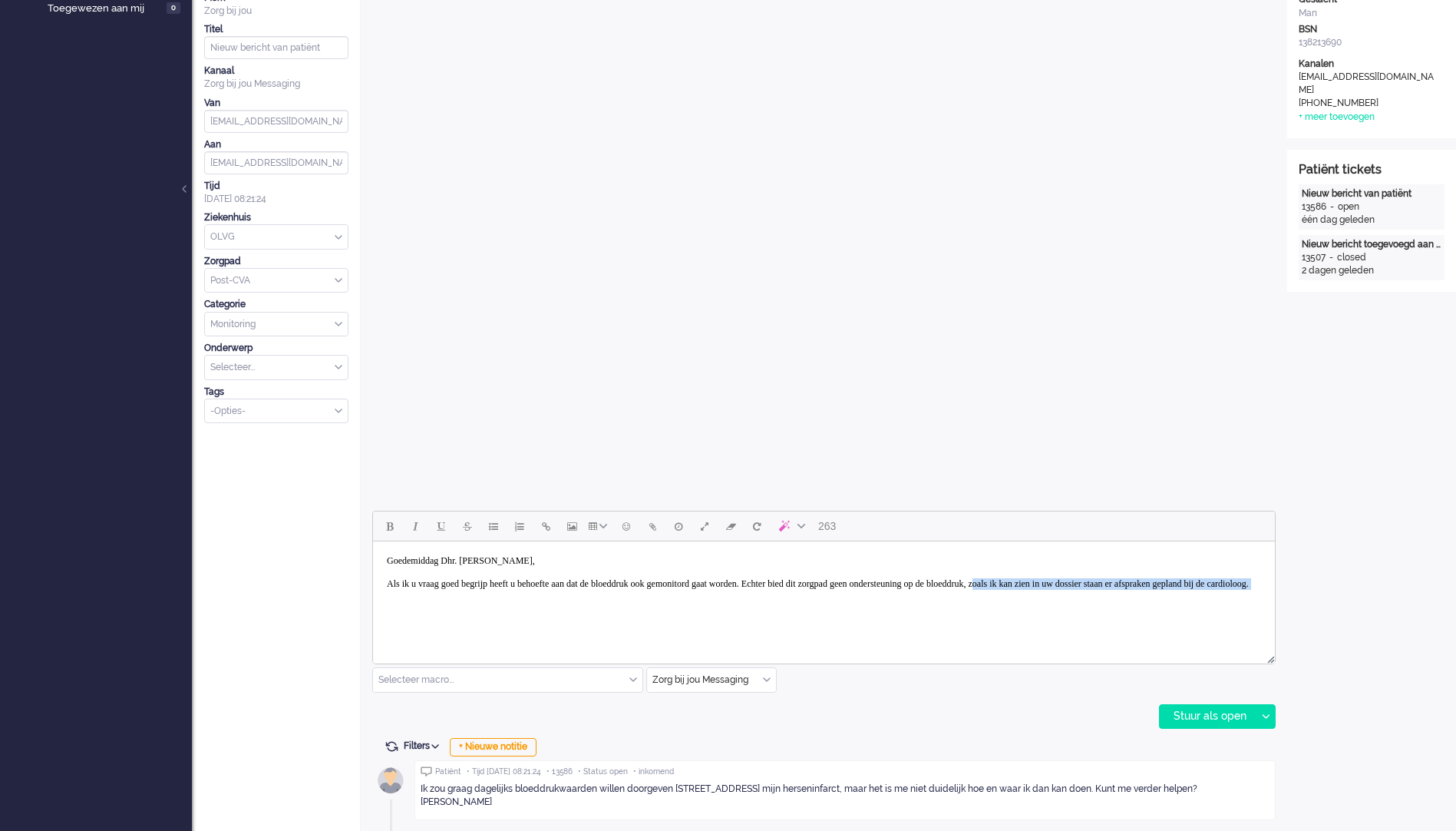
click at [454, 601] on body "Goedemiddag Dhr. [PERSON_NAME], Als ik u vraag goed begrijp heeft u behoefte aa…" at bounding box center [824, 583] width 889 height 73
click at [628, 594] on body "Goedemiddag Dhr. [PERSON_NAME], Als ik u vraag goed begrijp heeft u behoefte aa…" at bounding box center [824, 583] width 889 height 73
click at [647, 590] on body "Goedemiddag Dhr. [PERSON_NAME], Als ik u vraag goed begrijp heeft u behoefte aa…" at bounding box center [824, 583] width 889 height 73
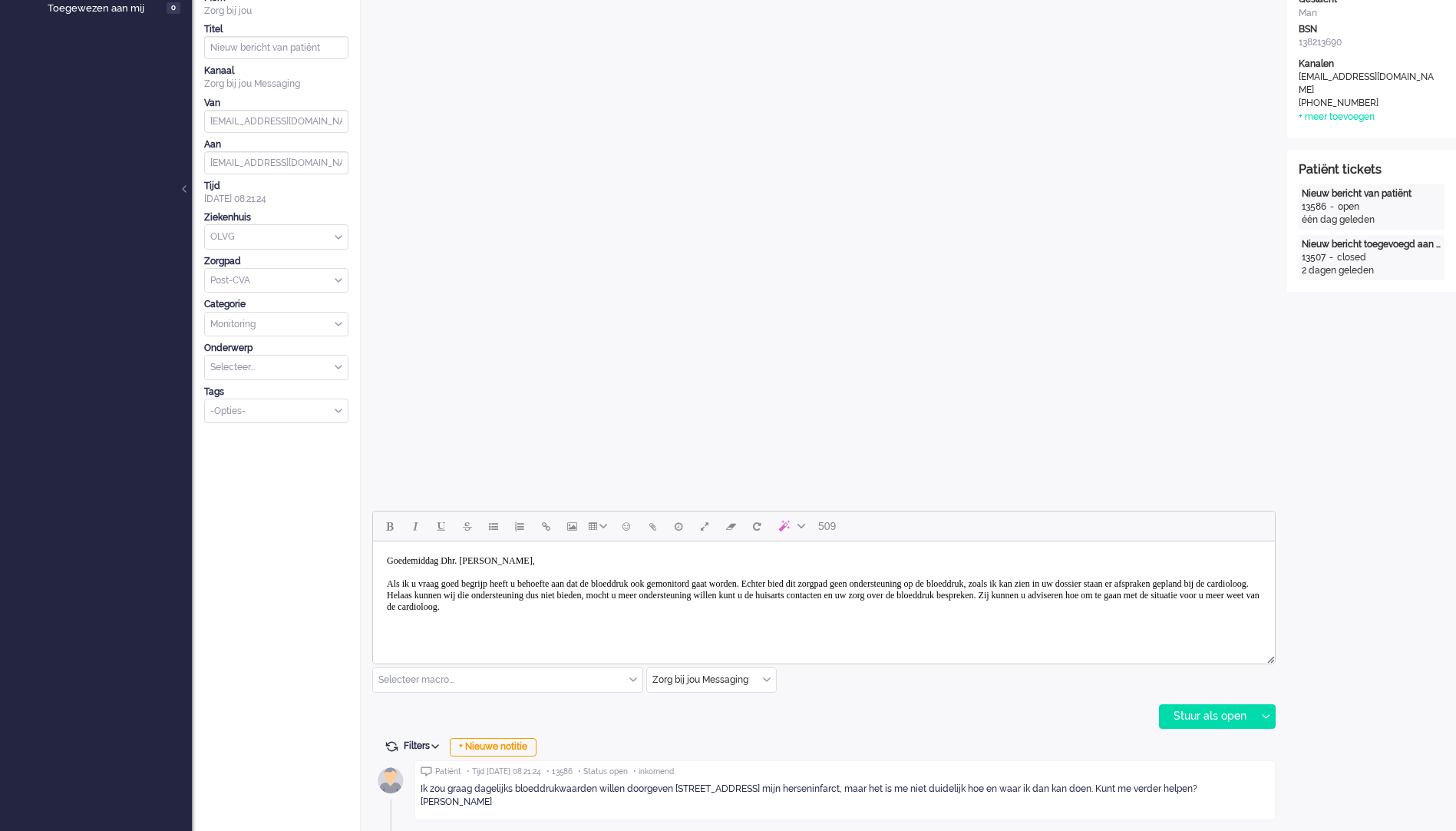
drag, startPoint x: 609, startPoint y: 610, endPoint x: 632, endPoint y: 611, distance: 23.0
click at [625, 610] on body "Goedemiddag Dhr. [PERSON_NAME], Als ik u vraag goed begrijp heeft u behoefte aa…" at bounding box center [824, 595] width 889 height 96
click at [653, 611] on body "Goedemiddag Dhr. [PERSON_NAME], Als ik u vraag goed begrijp heeft u behoefte aa…" at bounding box center [824, 595] width 889 height 96
click at [746, 607] on body "Goedemiddag Dhr. [PERSON_NAME], Als ik u vraag goed begrijp heeft u behoefte aa…" at bounding box center [824, 595] width 889 height 96
click at [791, 605] on body "Goedemiddag Dhr. [PERSON_NAME], Als ik u vraag goed begrijp heeft u behoefte aa…" at bounding box center [824, 595] width 889 height 96
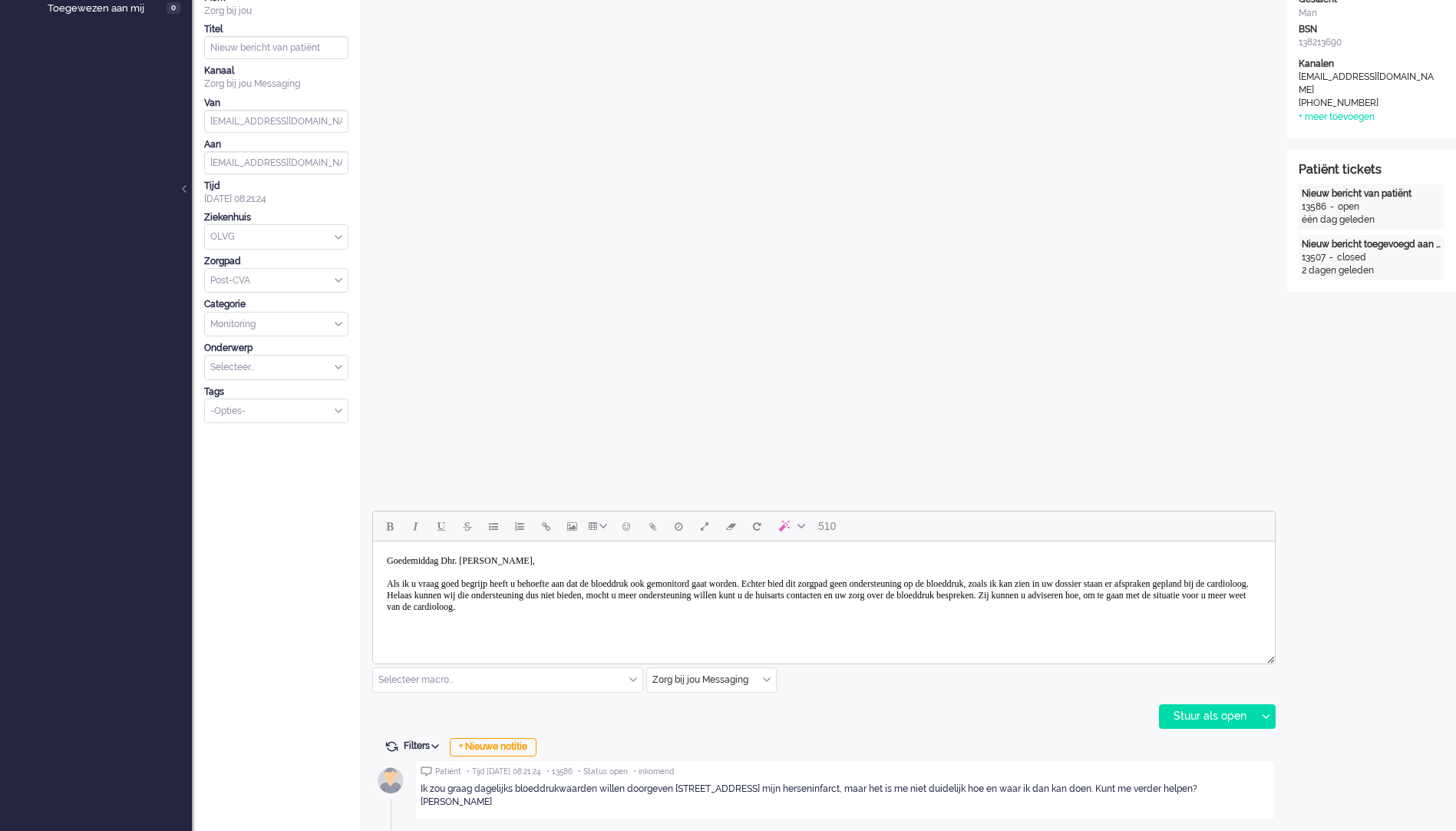
click at [816, 605] on body "Goedemiddag Dhr. [PERSON_NAME], Als ik u vraag goed begrijp heeft u behoefte aa…" at bounding box center [824, 595] width 889 height 96
click at [882, 616] on body "Goedemiddag Dhr. [PERSON_NAME], Als ik u vraag goed begrijp heeft u behoefte aa…" at bounding box center [824, 595] width 889 height 96
click at [985, 609] on body "Goedemiddag Dhr. [PERSON_NAME], Als ik u vraag goed begrijp heeft u behoefte aa…" at bounding box center [824, 595] width 889 height 96
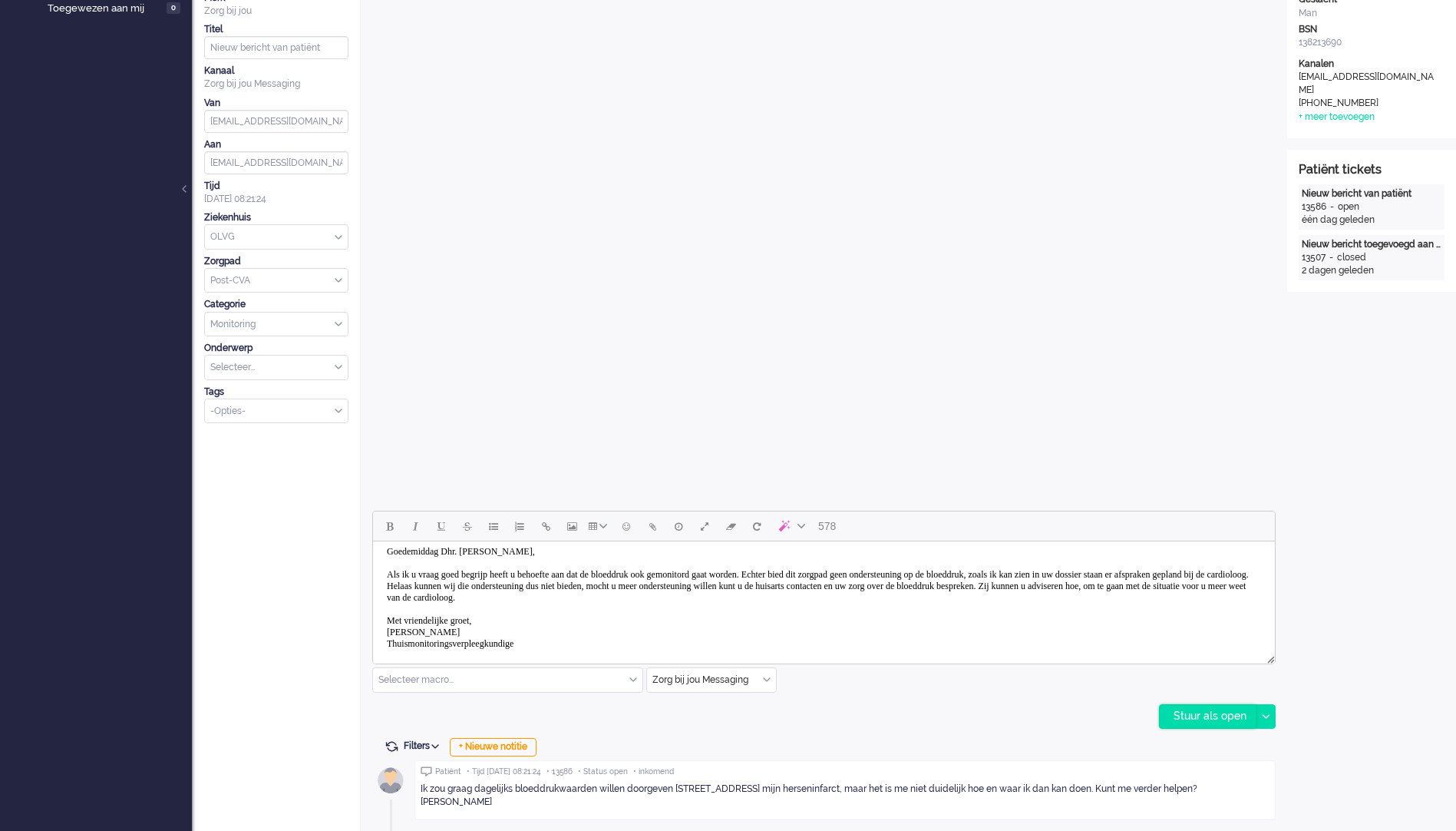
click at [1184, 710] on div "Stuur als open" at bounding box center [1207, 716] width 96 height 23
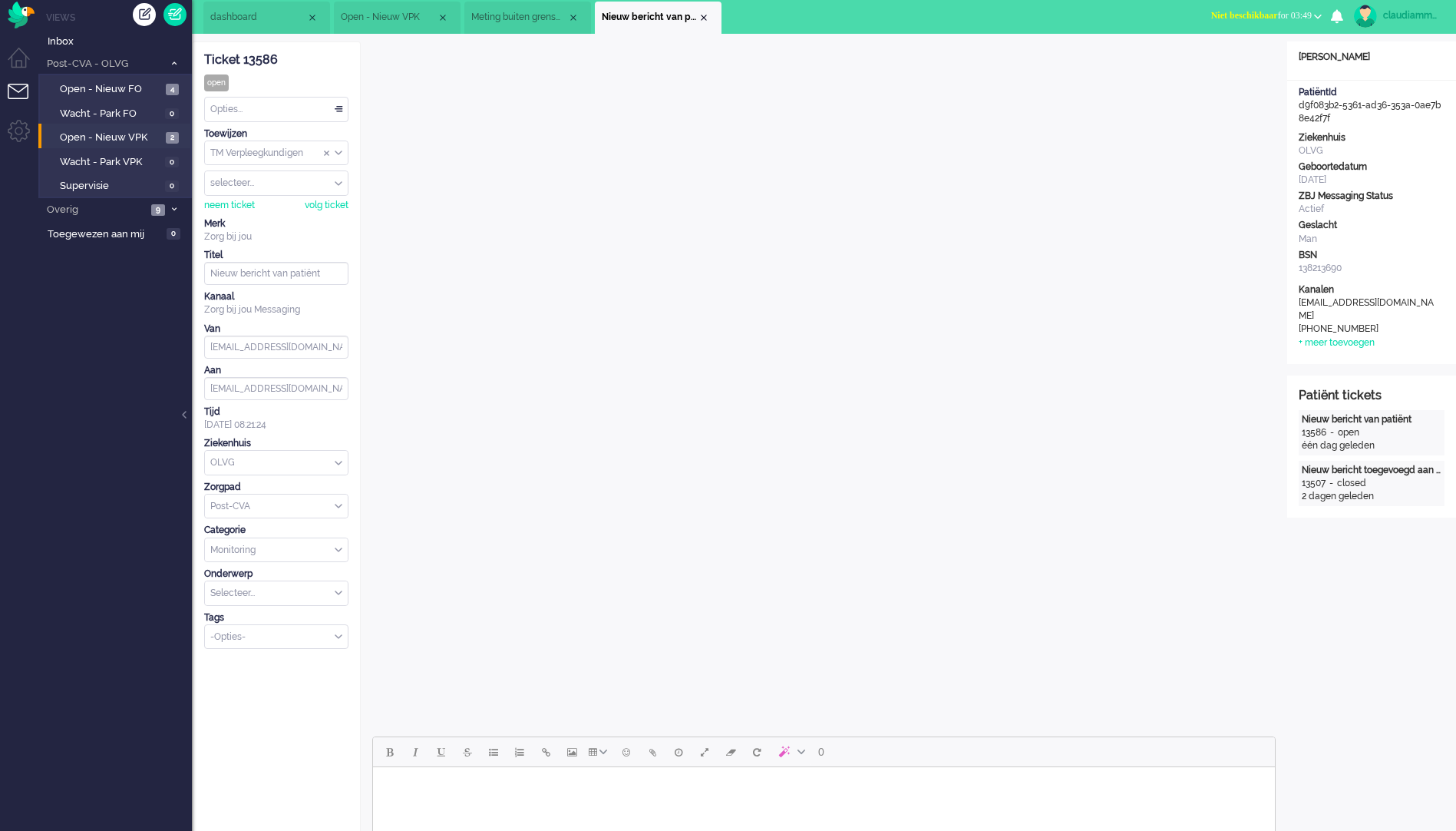
scroll to position [0, 0]
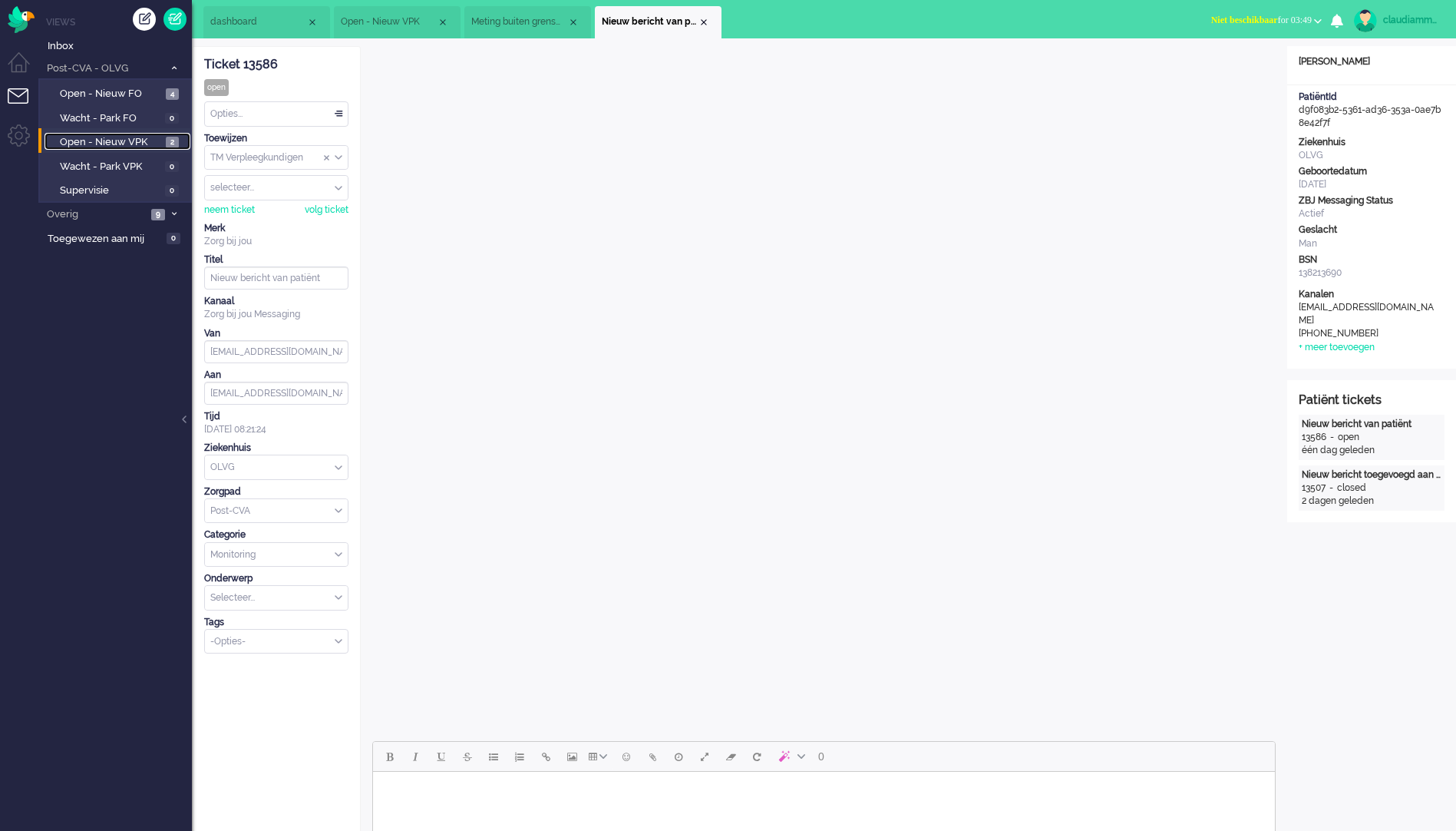
click at [126, 141] on span "Open - Nieuw VPK" at bounding box center [111, 142] width 102 height 14
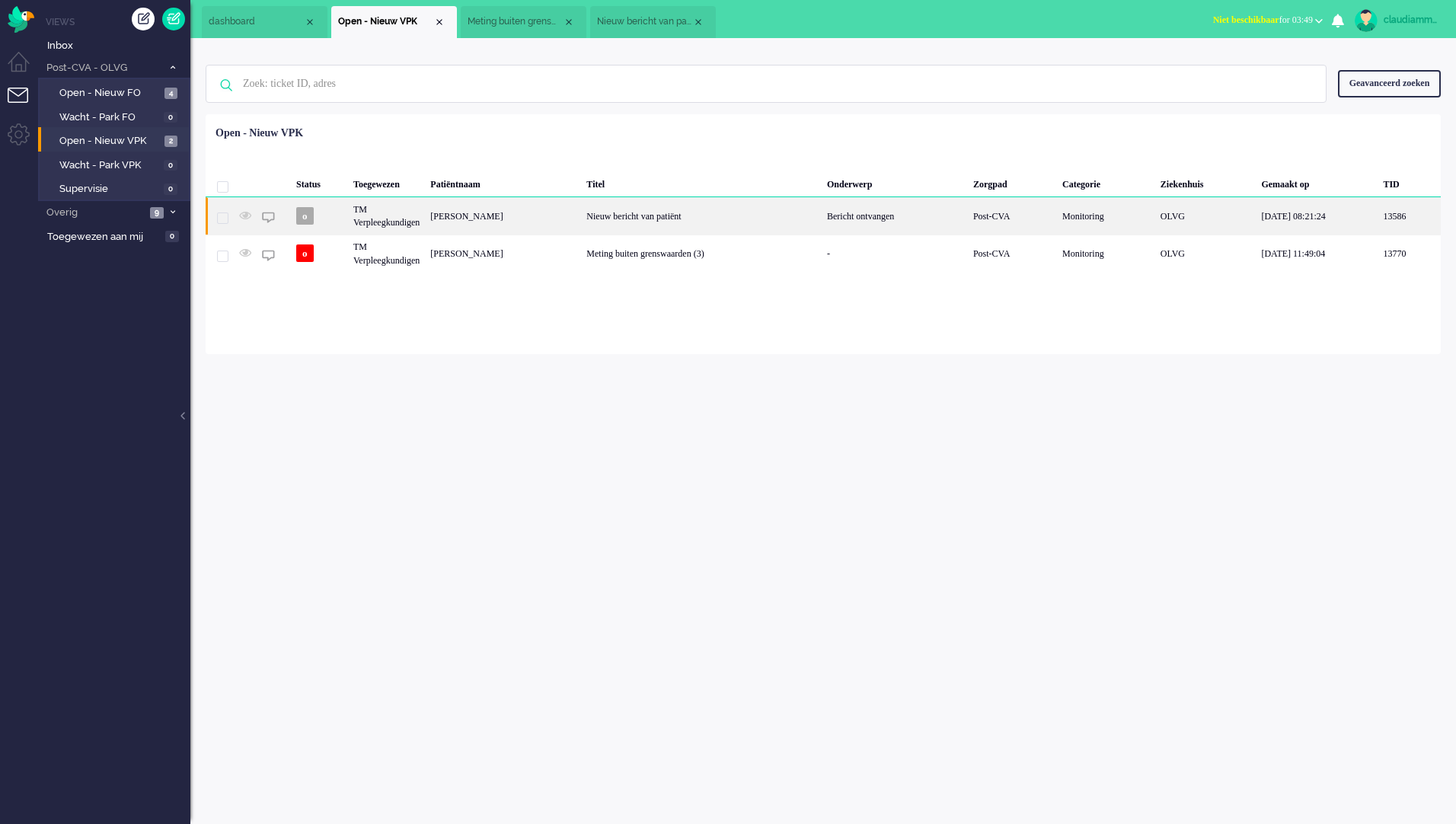
click at [538, 218] on div "[PERSON_NAME]" at bounding box center [503, 216] width 156 height 38
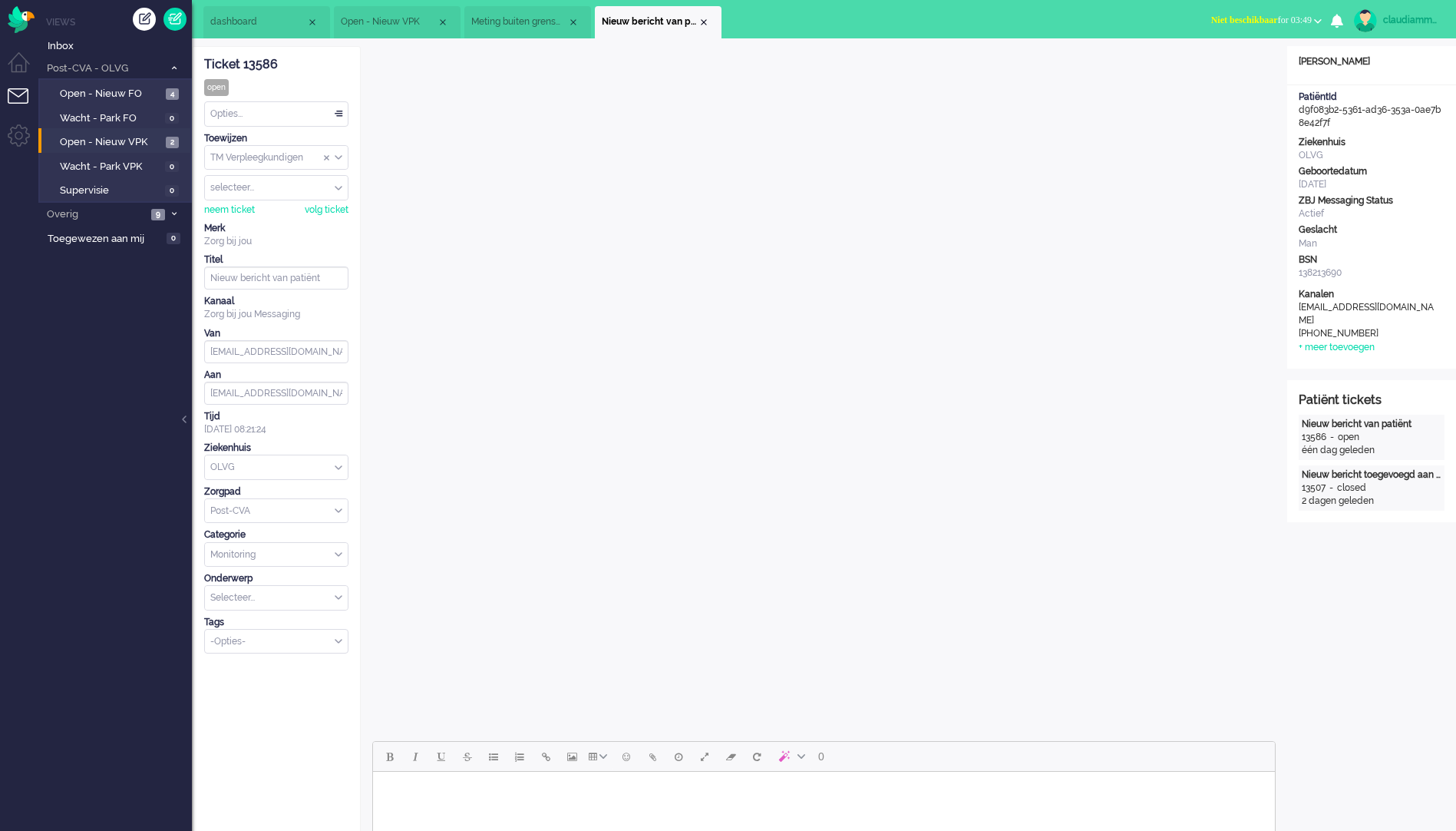
click at [329, 117] on div "Opties..." at bounding box center [276, 113] width 142 height 24
click at [254, 223] on li "Opgelost" at bounding box center [276, 222] width 142 height 22
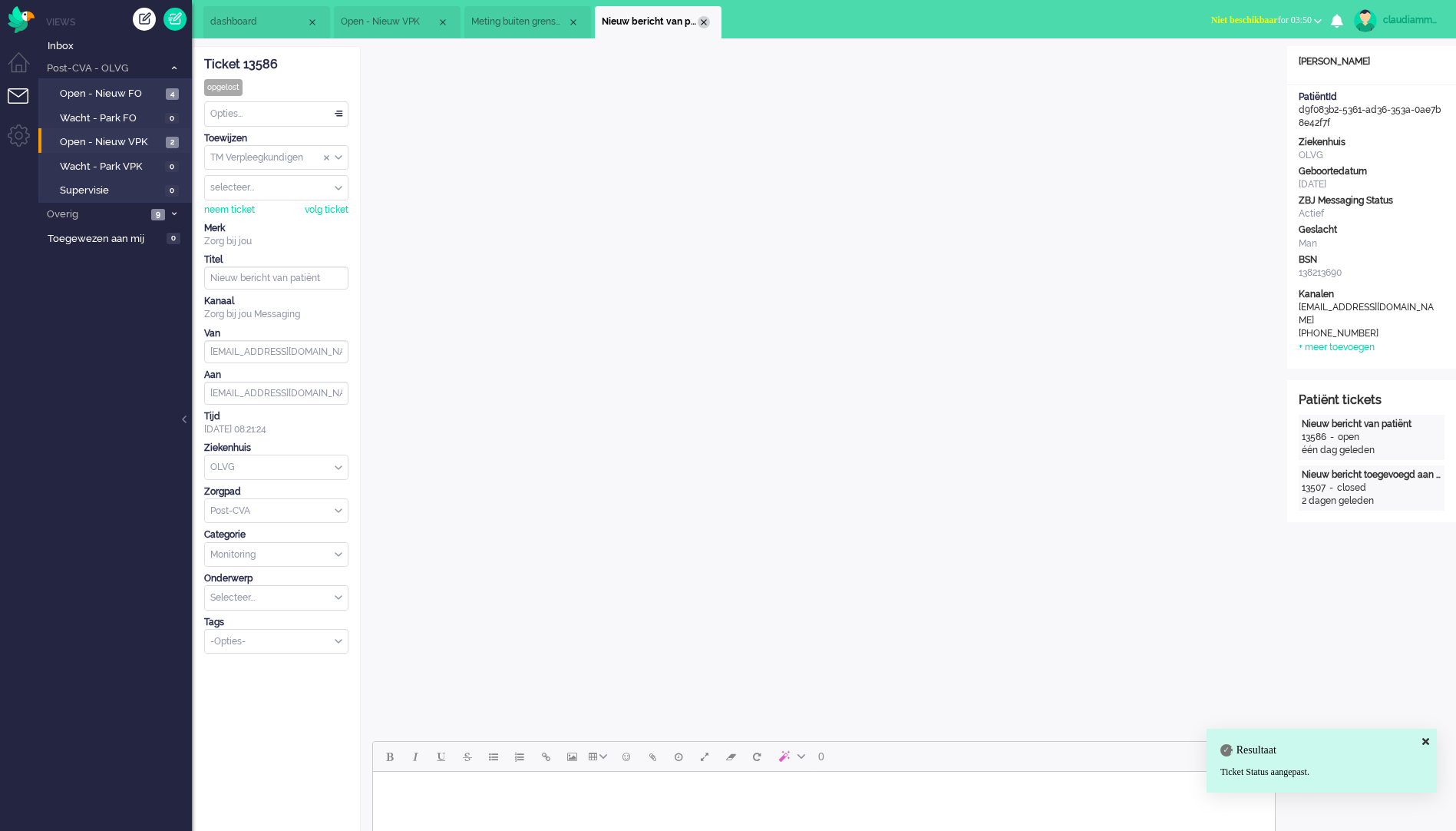
click at [703, 19] on div "Close tab" at bounding box center [704, 22] width 12 height 12
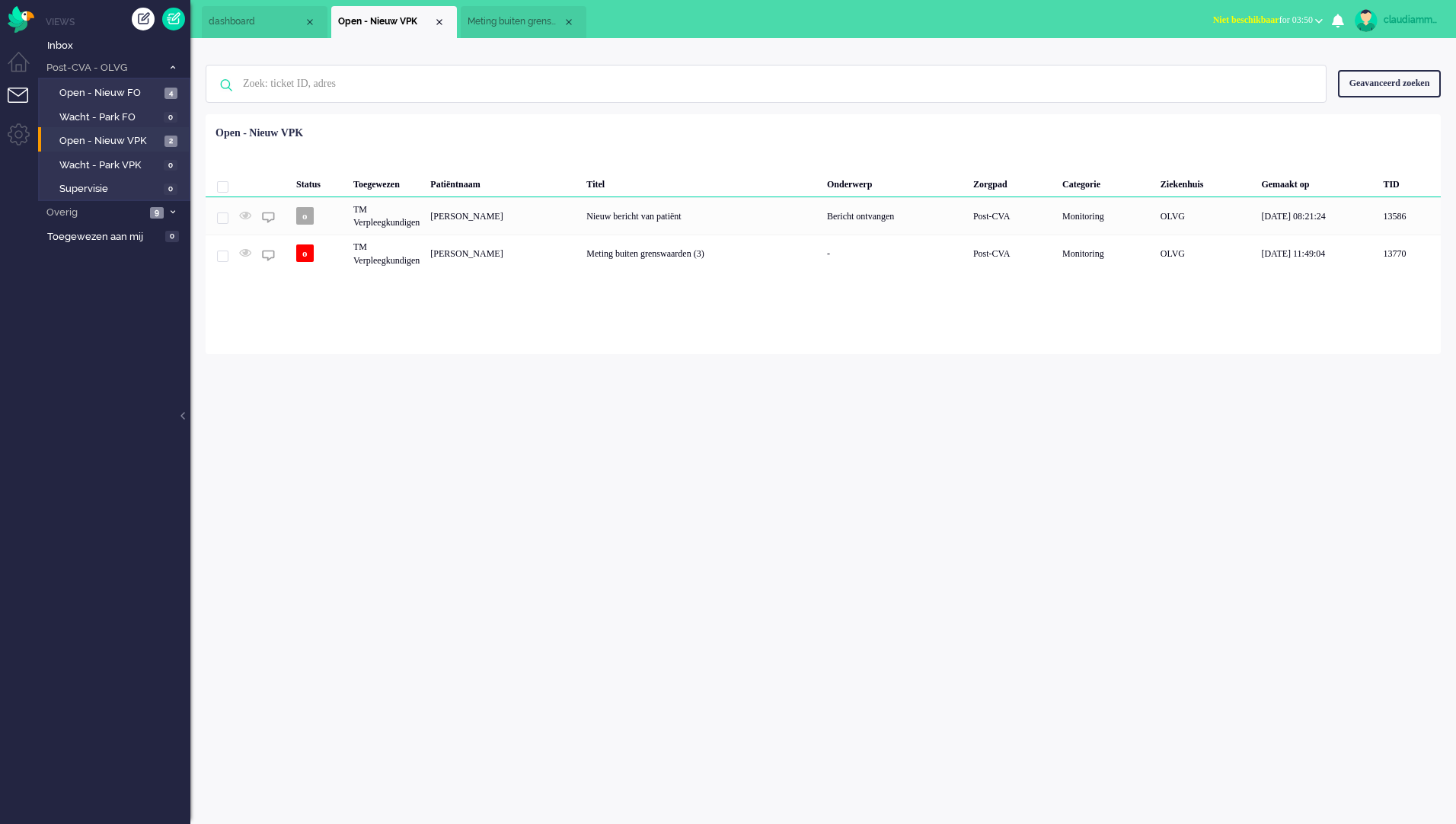
click at [468, 352] on div "Loading... Status Toegewezen Patiëntnaam Titel Onderwerp Zorgpad Categorie Ziek…" at bounding box center [822, 233] width 1235 height 240
click at [548, 405] on div "claudiammsc Thuis Ticket Csat Mijn gemiddelde cijfer Deze week - Ticket Bijdrag…" at bounding box center [823, 430] width 1266 height 785
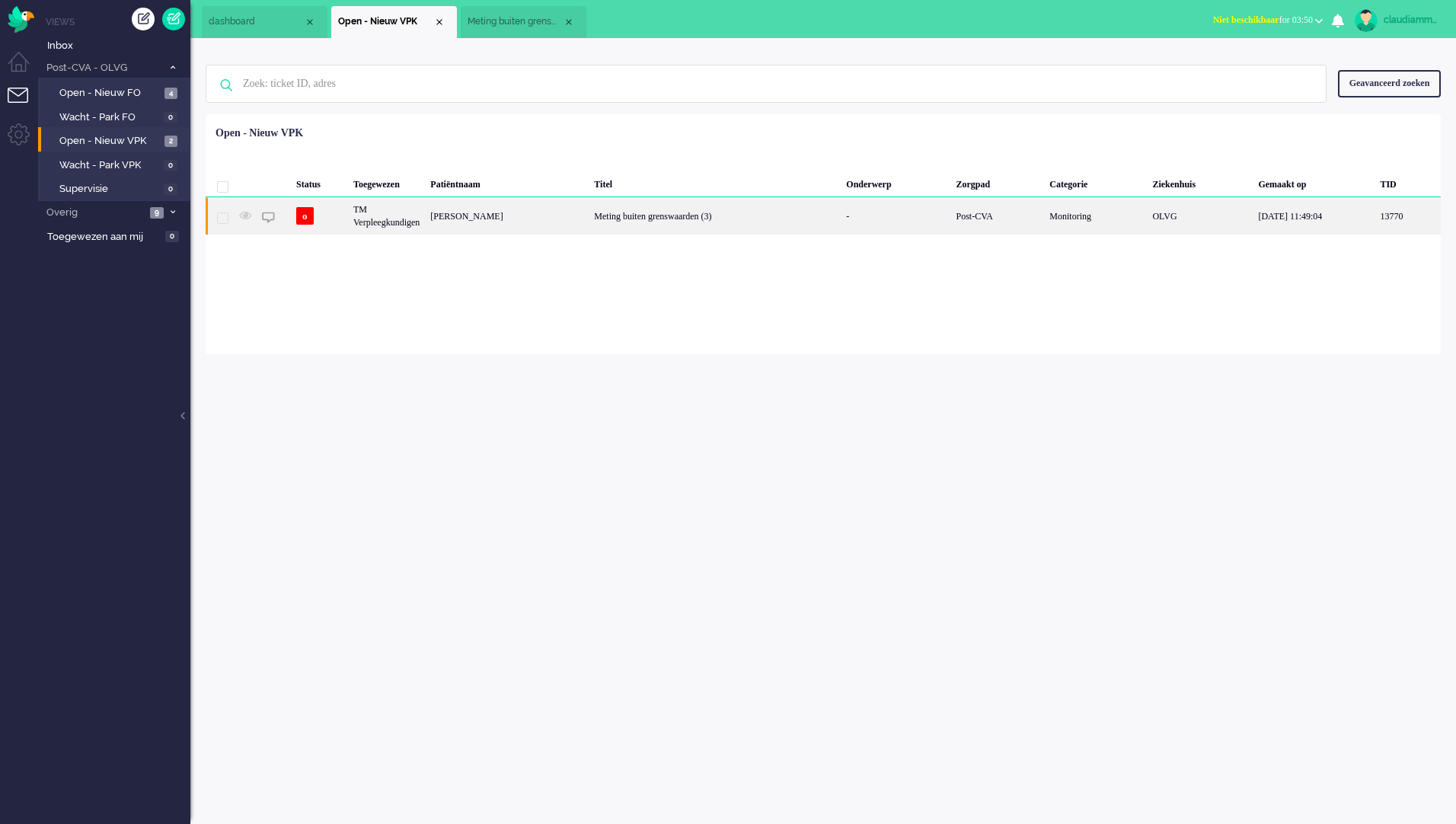
click at [516, 231] on div "[PERSON_NAME]" at bounding box center [506, 216] width 163 height 38
